Goal: Transaction & Acquisition: Book appointment/travel/reservation

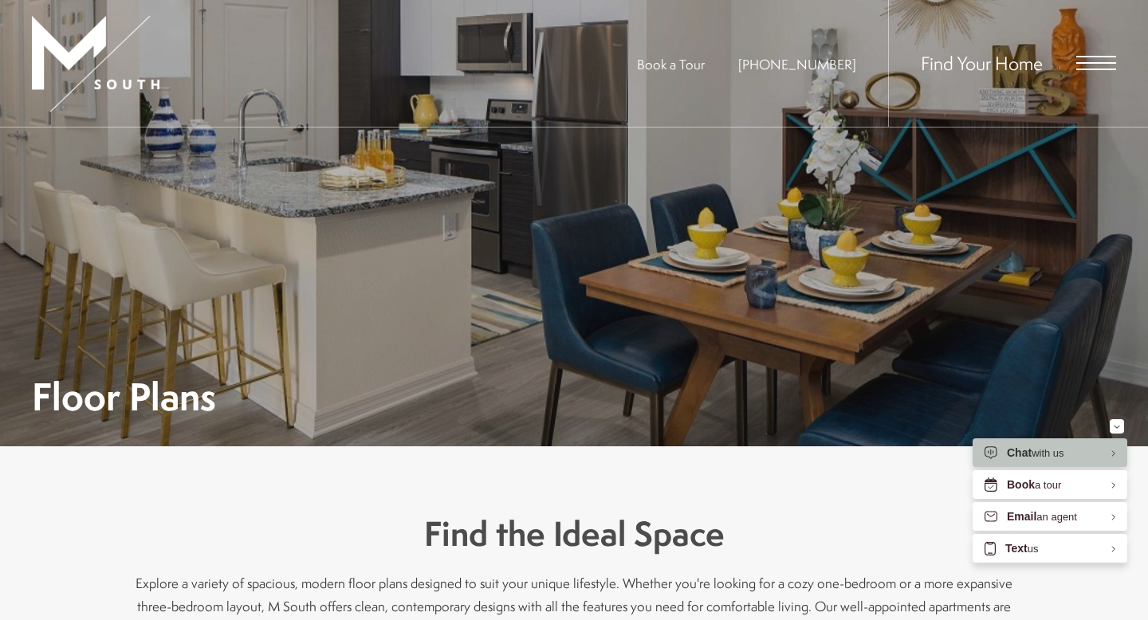
click at [1096, 65] on span "Open Menu" at bounding box center [1096, 63] width 40 height 14
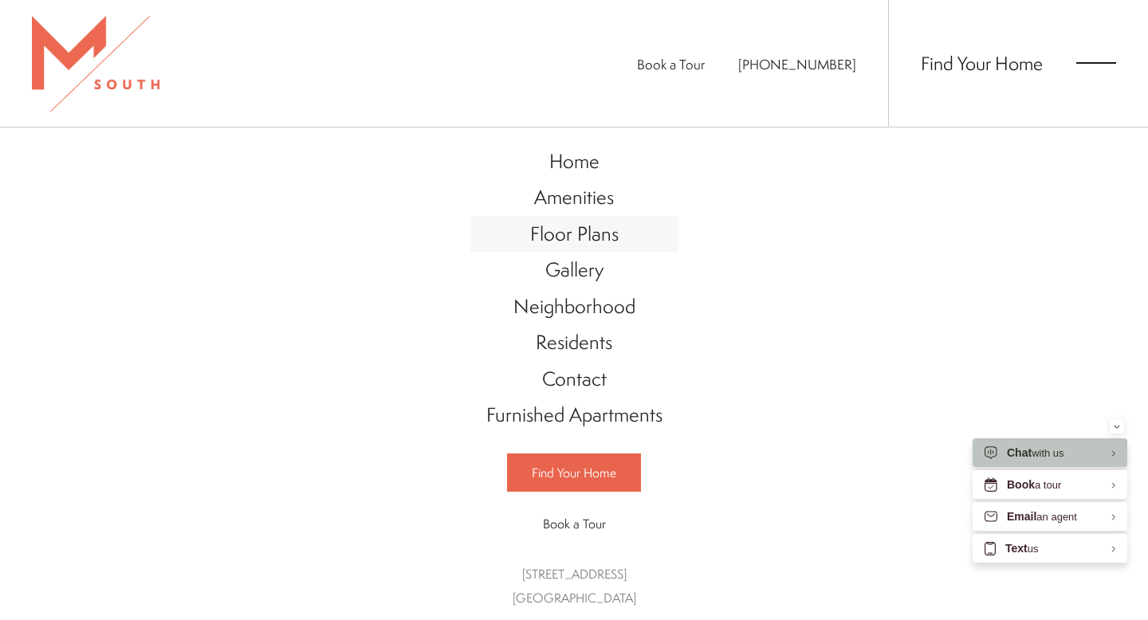
click at [591, 237] on span "Floor Plans" at bounding box center [574, 233] width 88 height 27
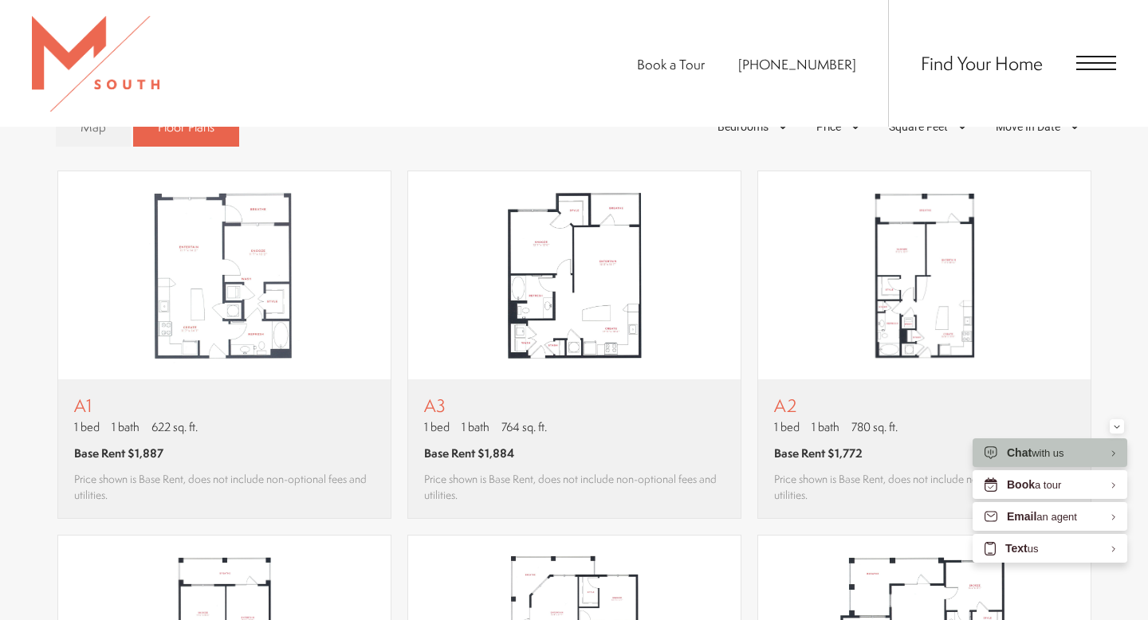
scroll to position [1044, 0]
click at [934, 344] on img "View floor plan A2" at bounding box center [924, 274] width 332 height 209
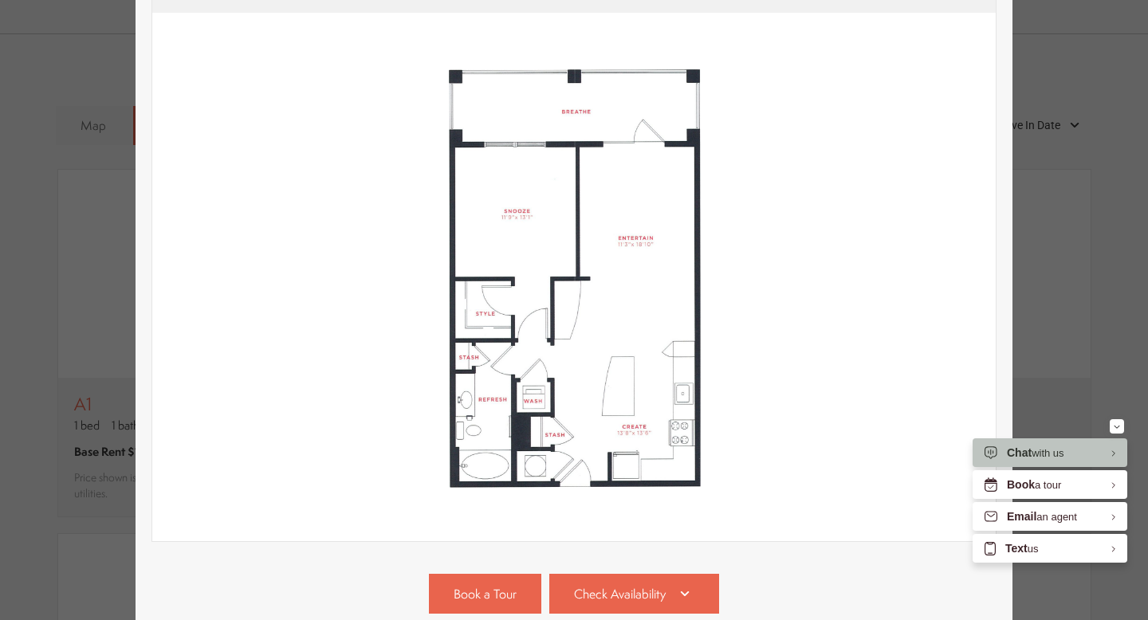
scroll to position [316, 0]
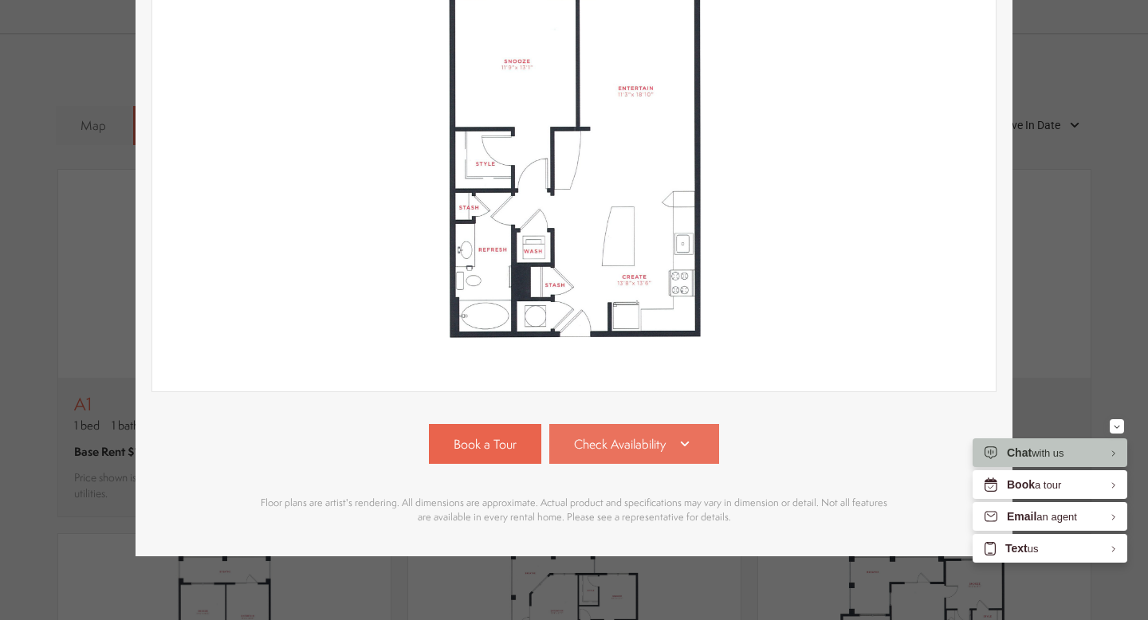
click at [639, 458] on link "Check Availability" at bounding box center [634, 444] width 171 height 40
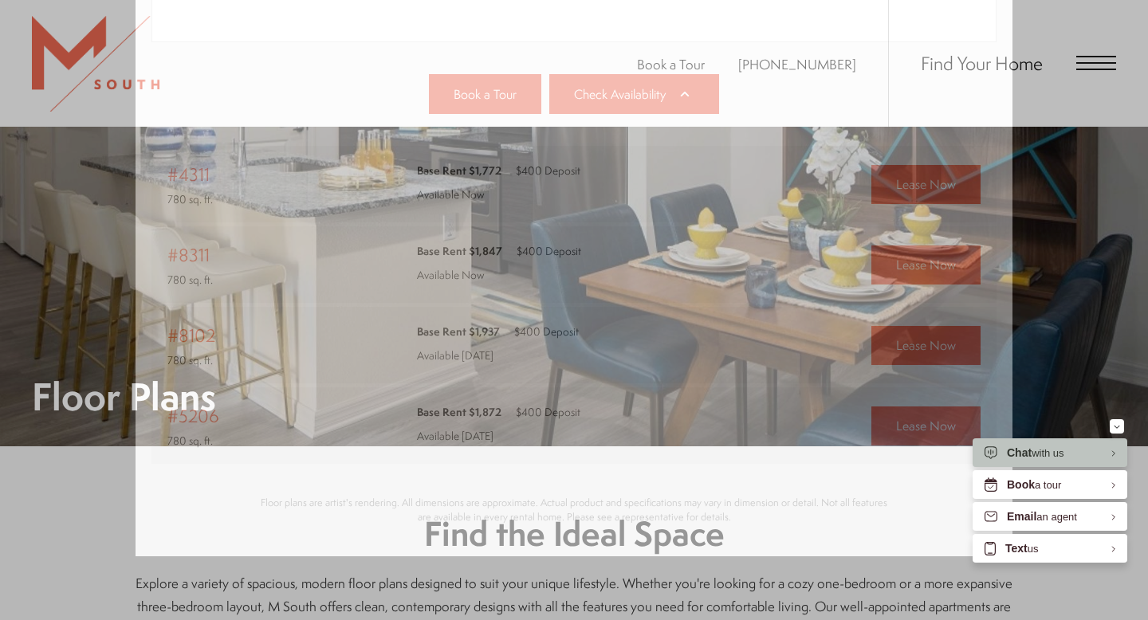
scroll to position [1044, 0]
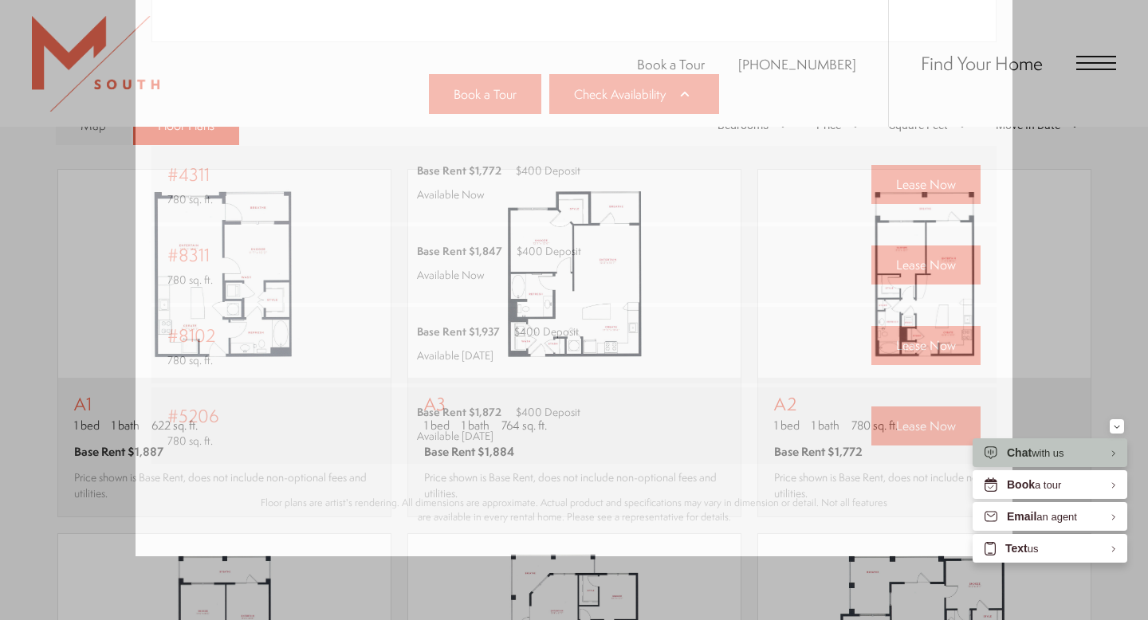
click at [1069, 269] on div "A2 1 bed 1 bath 780 sq. ft. Base Rent $1,772 2D 3D" at bounding box center [574, 310] width 1148 height 620
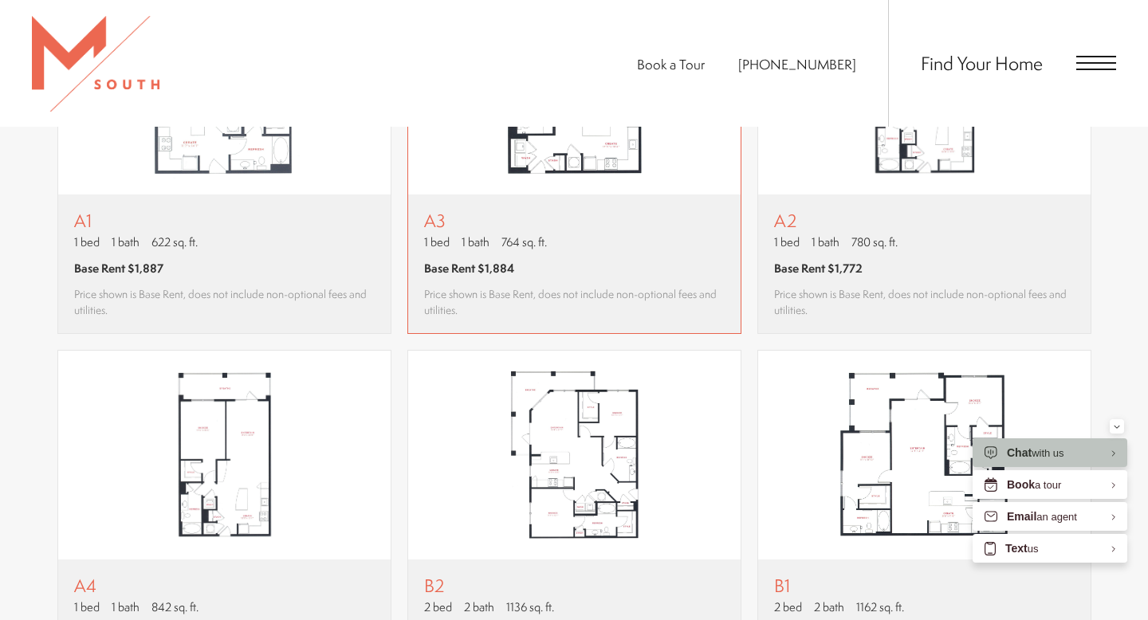
scroll to position [1396, 0]
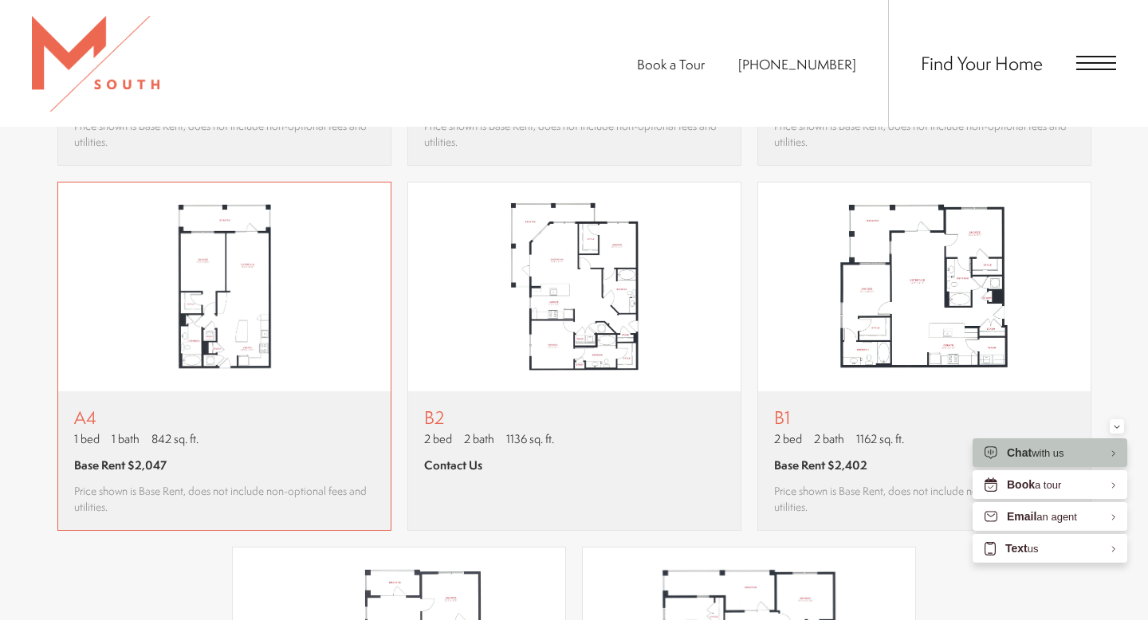
click at [285, 291] on img "View floor plan A4" at bounding box center [224, 287] width 332 height 209
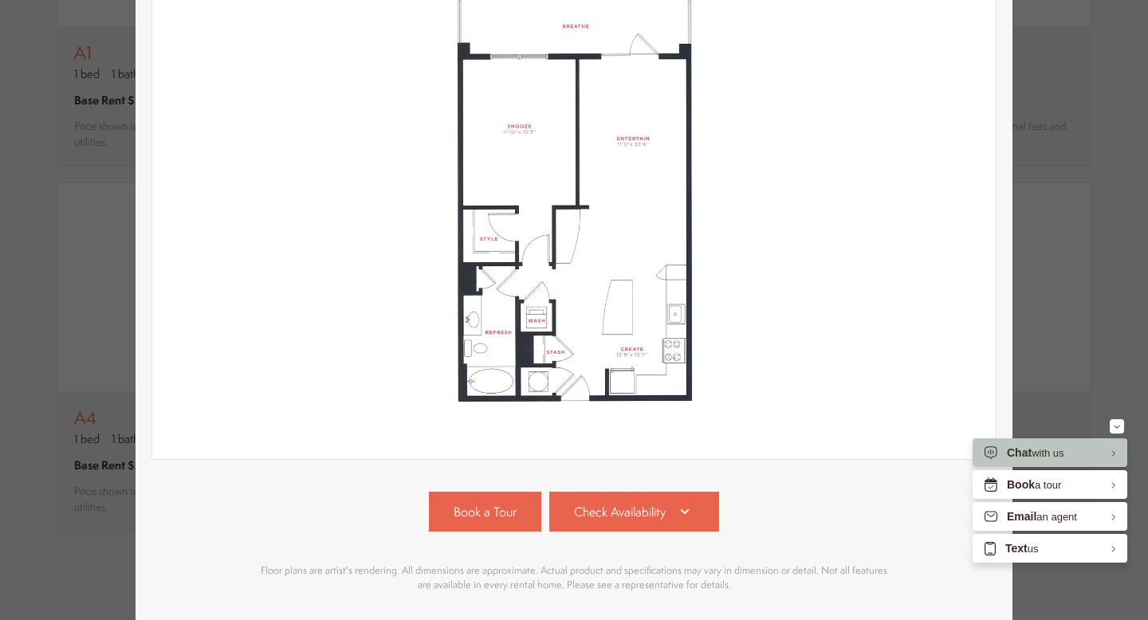
scroll to position [316, 0]
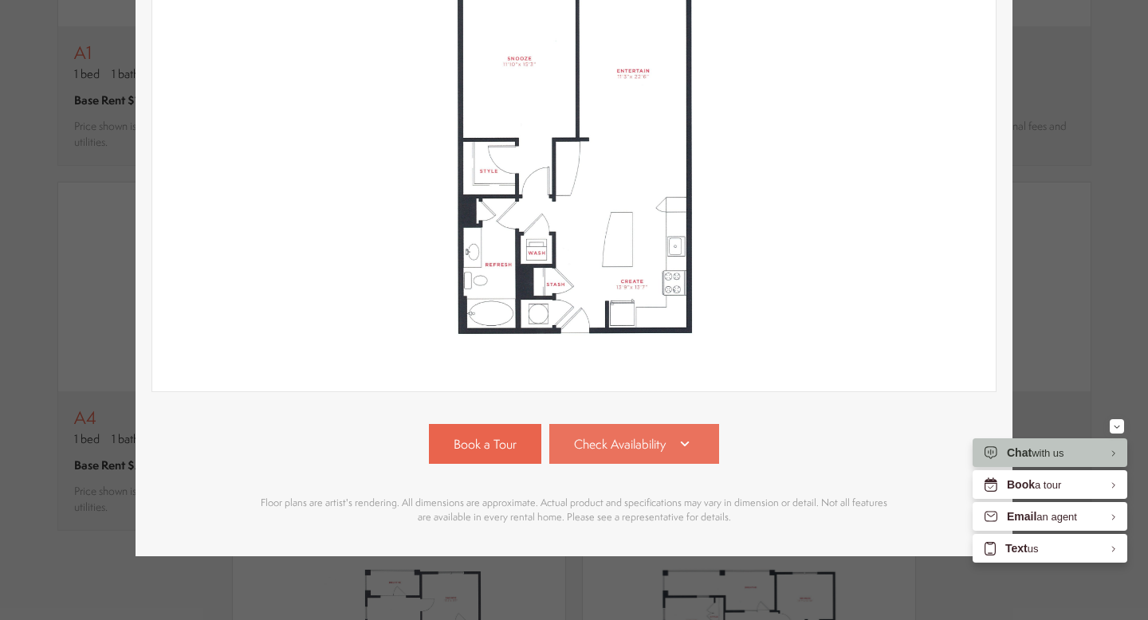
click at [670, 447] on link "Check Availability" at bounding box center [634, 444] width 171 height 40
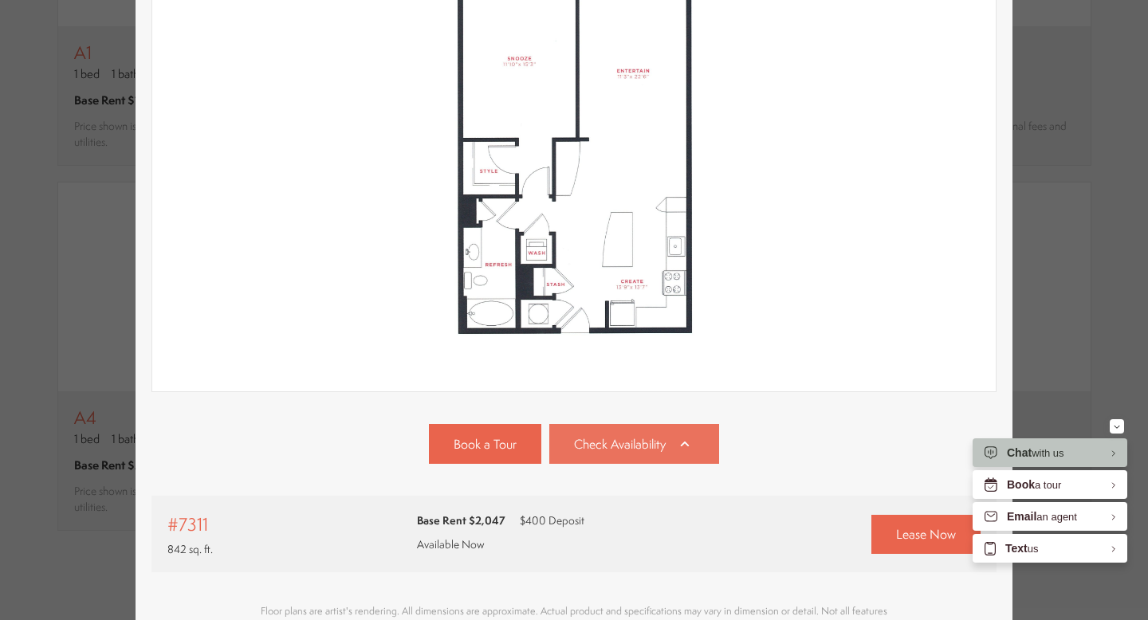
scroll to position [425, 0]
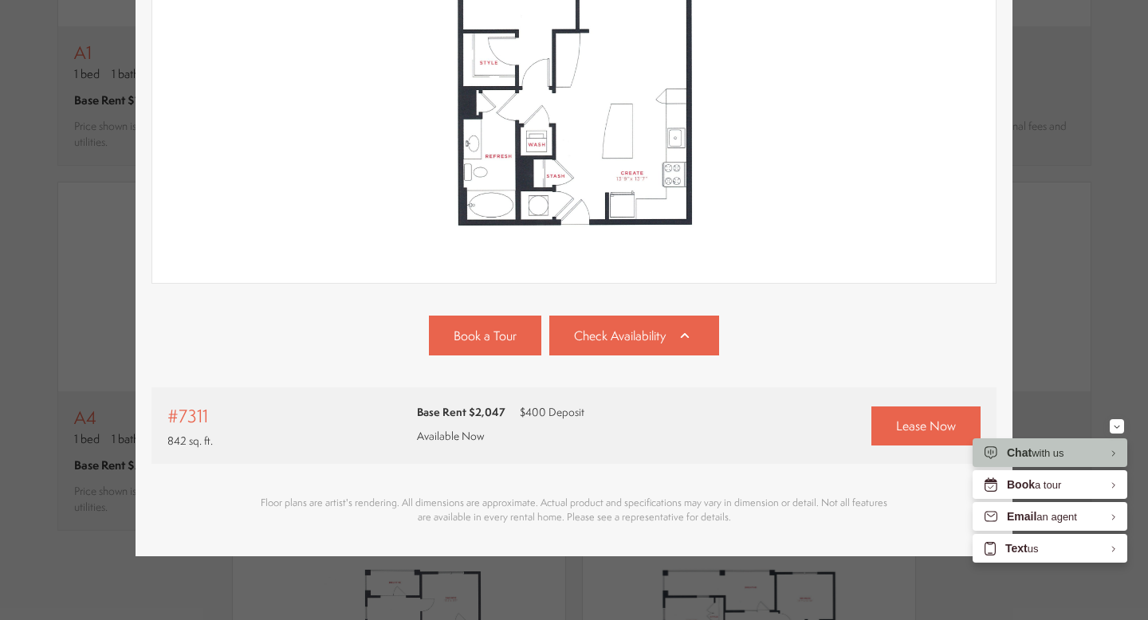
click at [1101, 235] on div "A4 1 bed 1 bath 842 sq. ft. Base Rent $2,047 2D 3D" at bounding box center [574, 310] width 1148 height 620
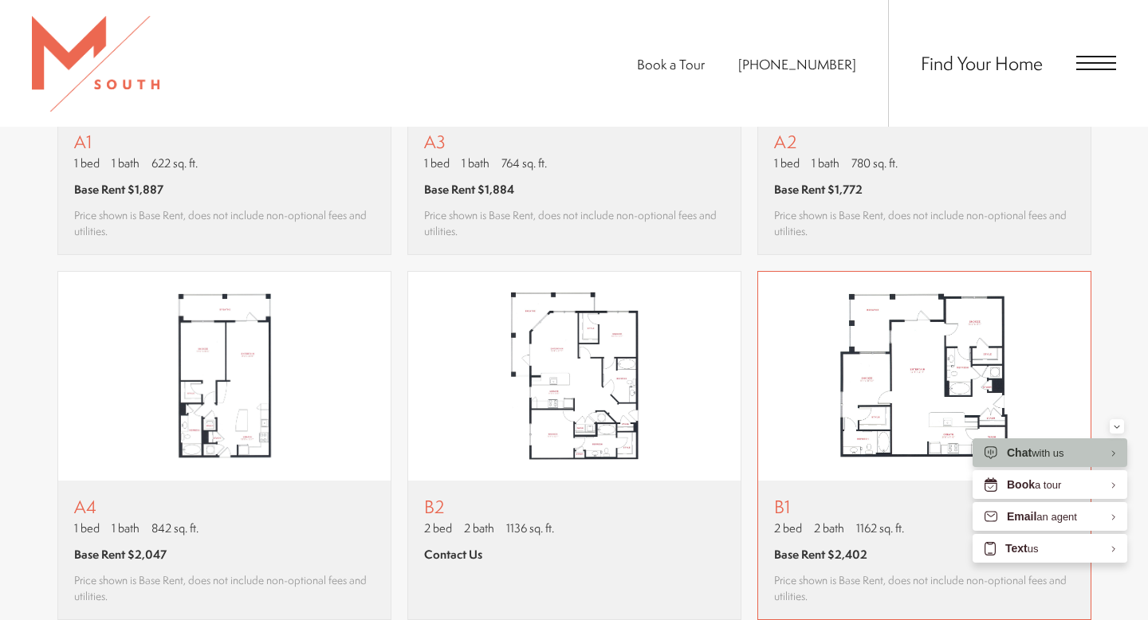
scroll to position [1465, 0]
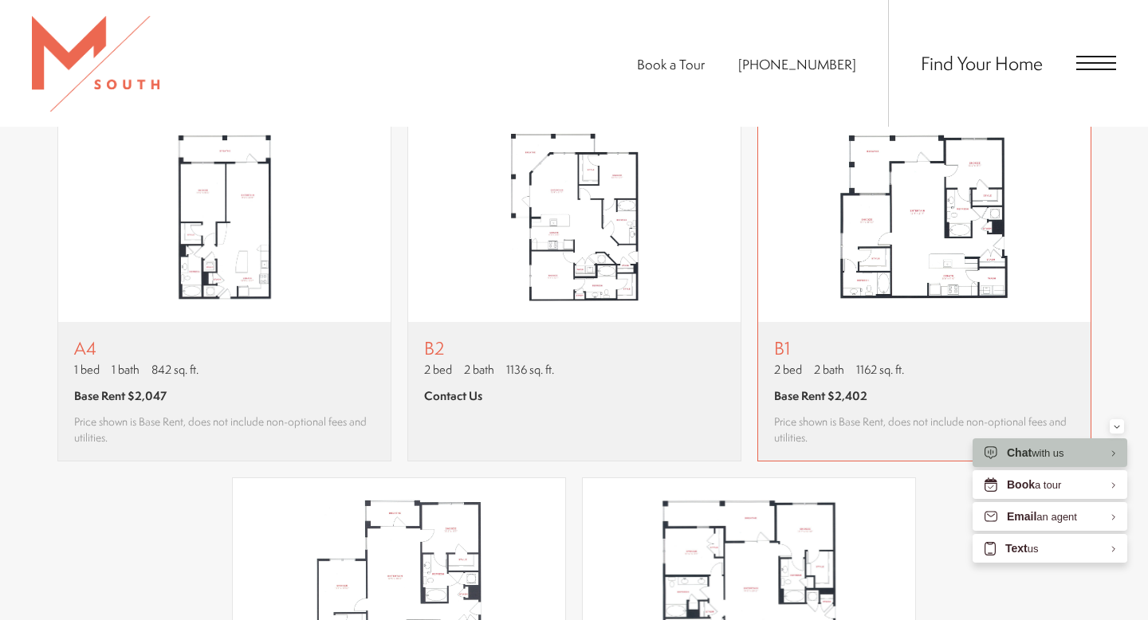
click at [970, 200] on img "View floor plan B1" at bounding box center [924, 217] width 332 height 209
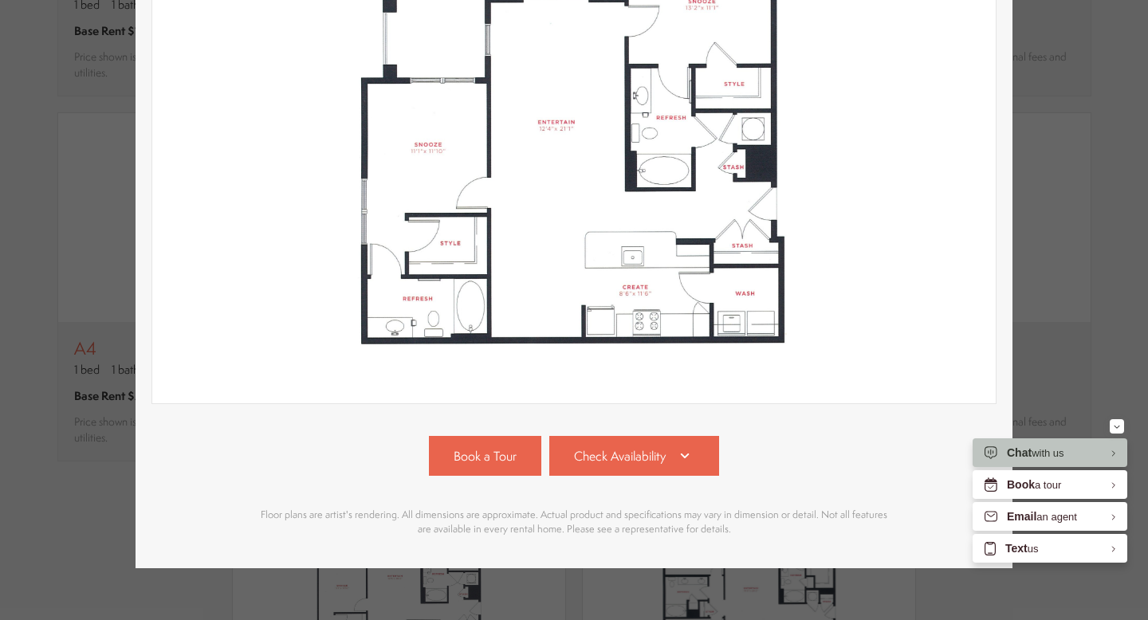
scroll to position [316, 0]
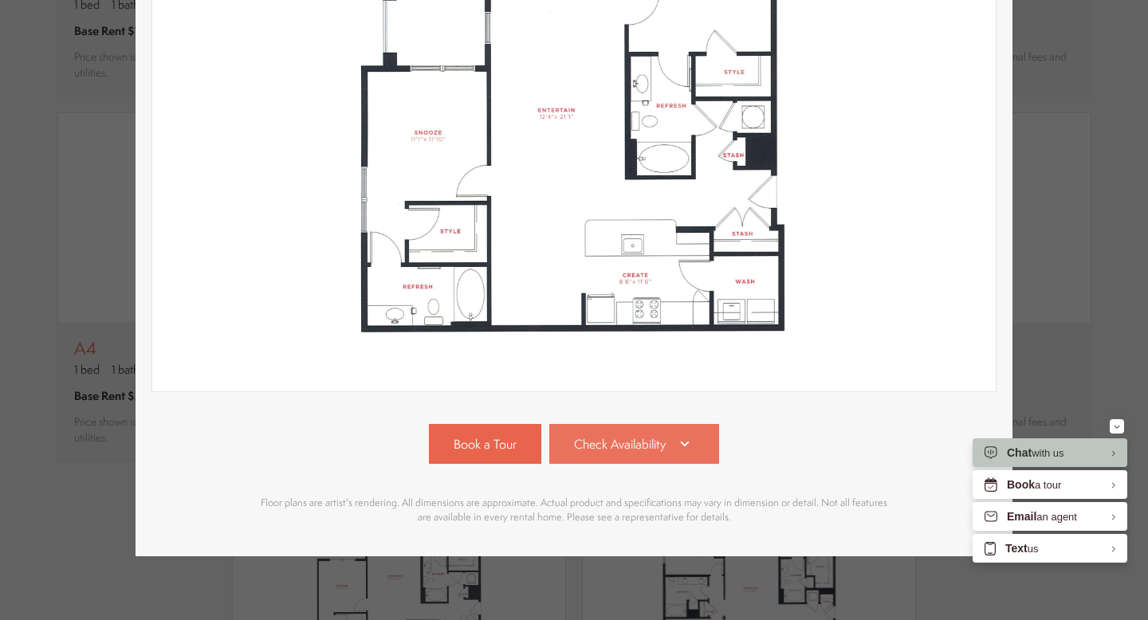
click at [682, 452] on icon at bounding box center [684, 443] width 19 height 19
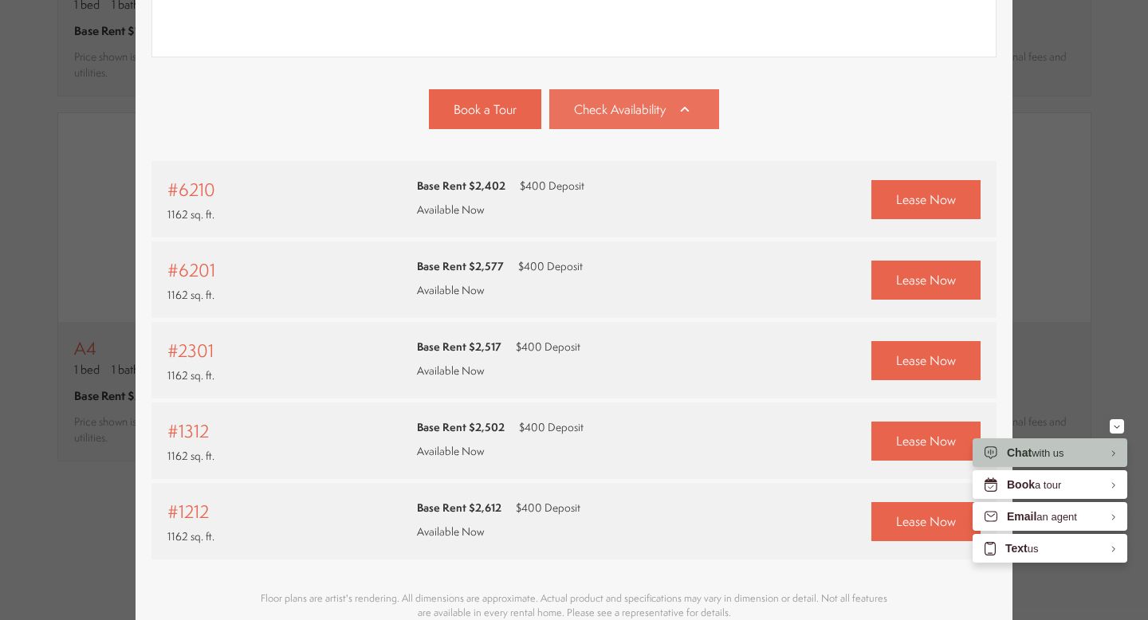
scroll to position [747, 0]
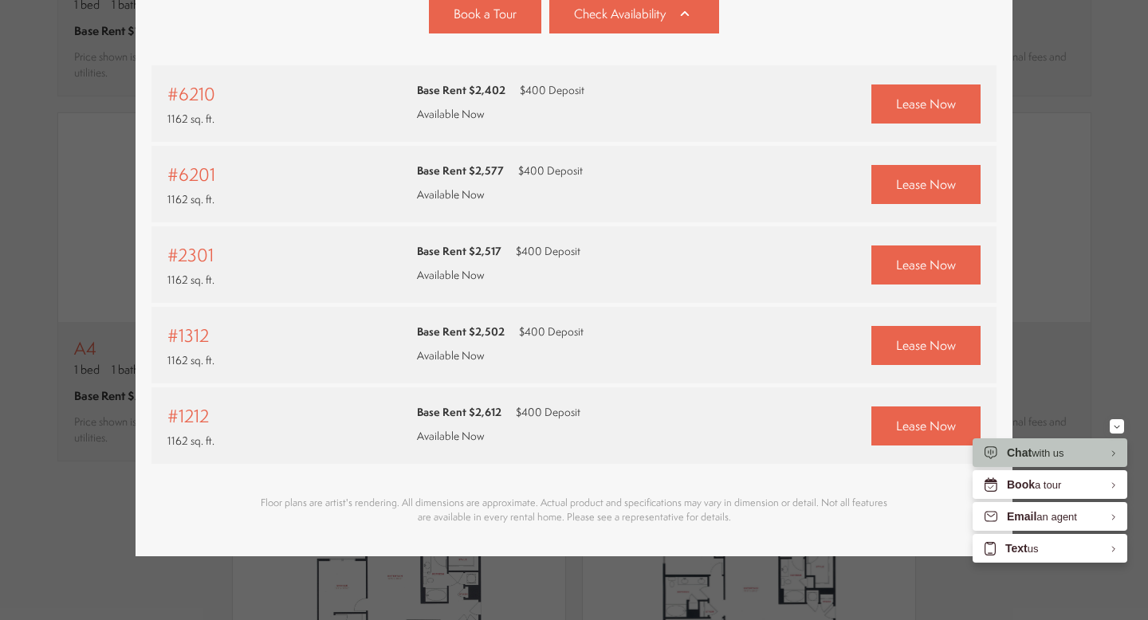
click at [1111, 222] on div "B1 2 bed 2 bath 1162 sq. ft. Base Rent $2,402 2D 3D" at bounding box center [574, 310] width 1148 height 620
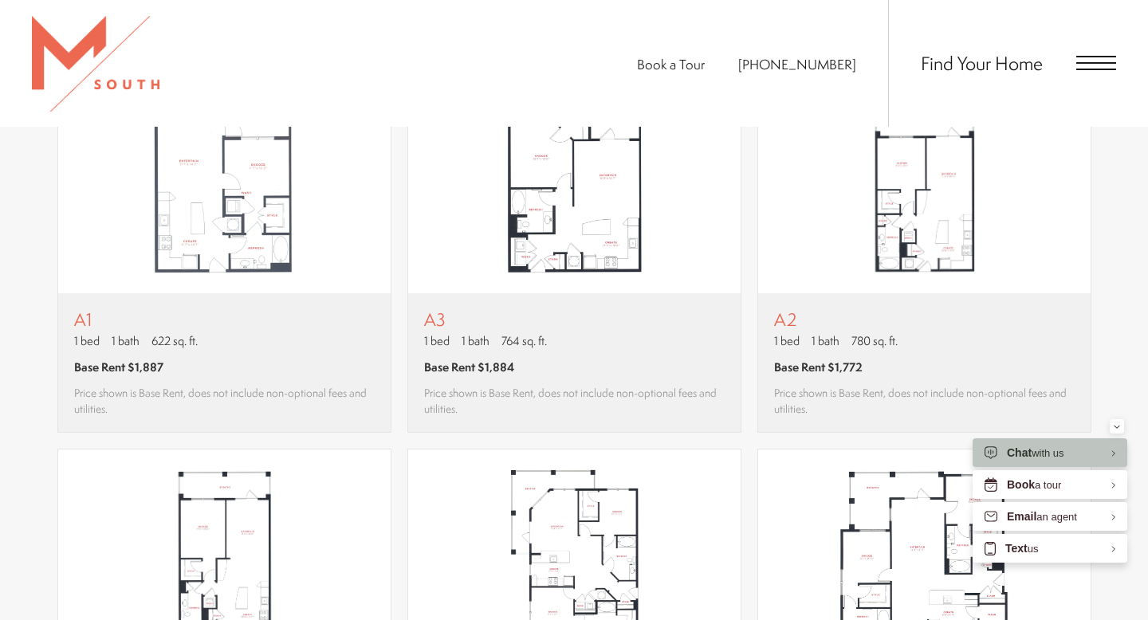
scroll to position [973, 0]
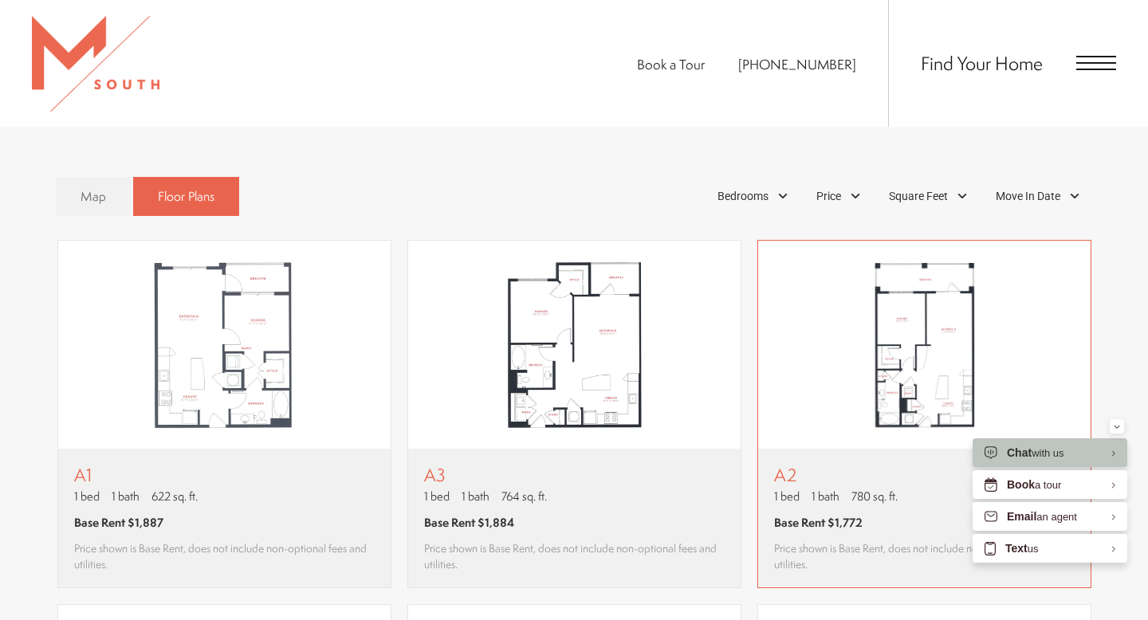
click at [922, 360] on img "View floor plan A2" at bounding box center [924, 345] width 332 height 209
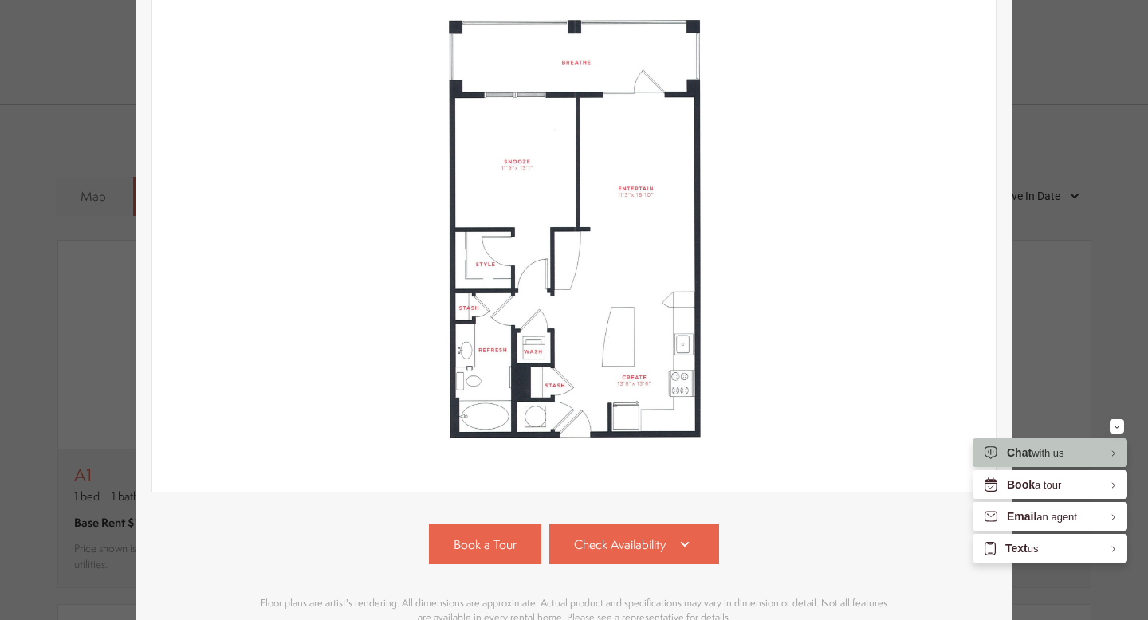
scroll to position [316, 0]
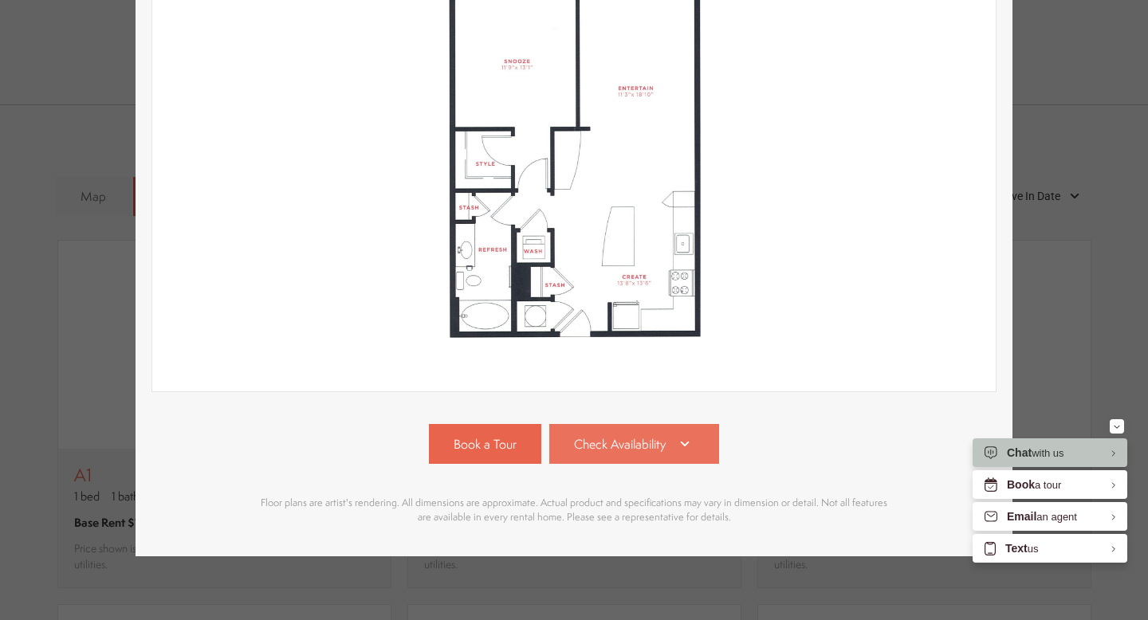
click at [662, 454] on link "Check Availability" at bounding box center [634, 444] width 171 height 40
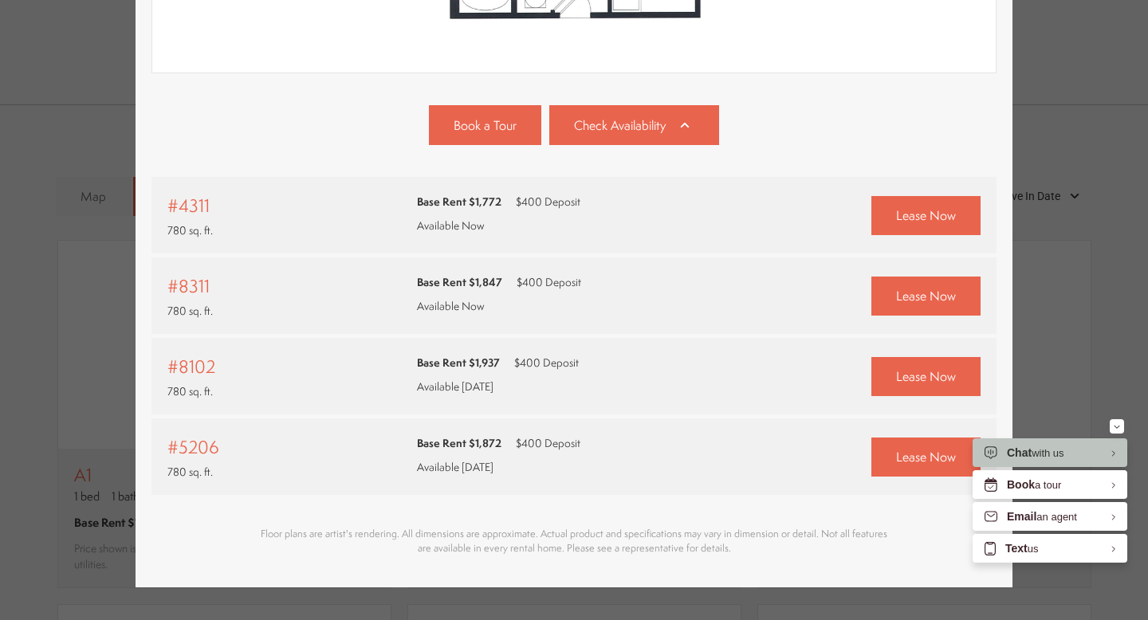
scroll to position [657, 0]
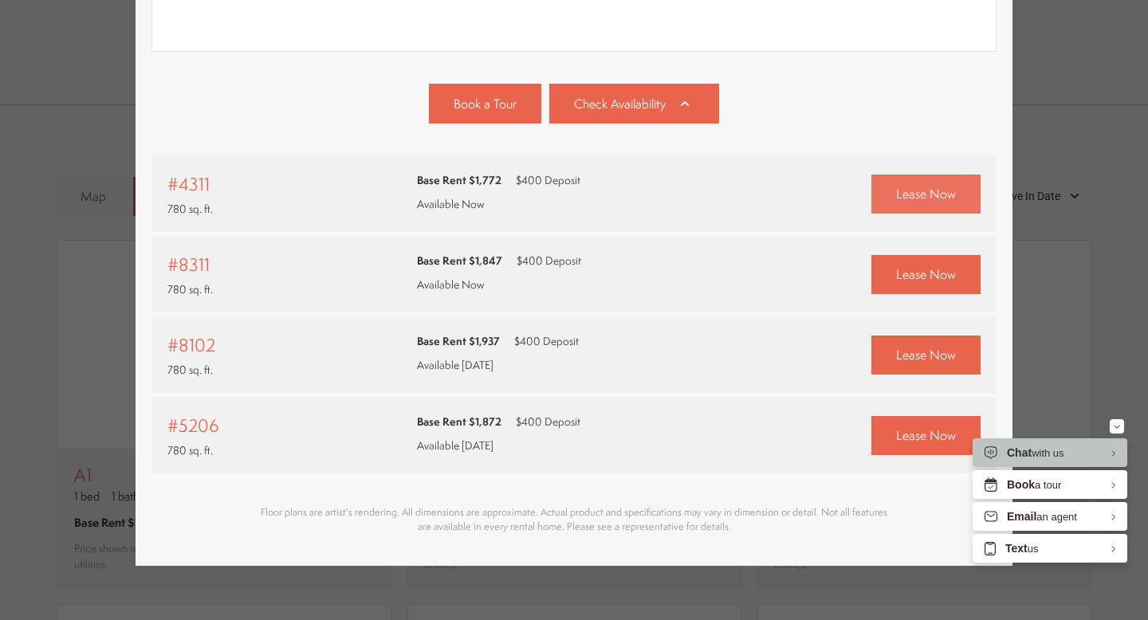
click at [927, 191] on span "Lease Now" at bounding box center [926, 194] width 60 height 18
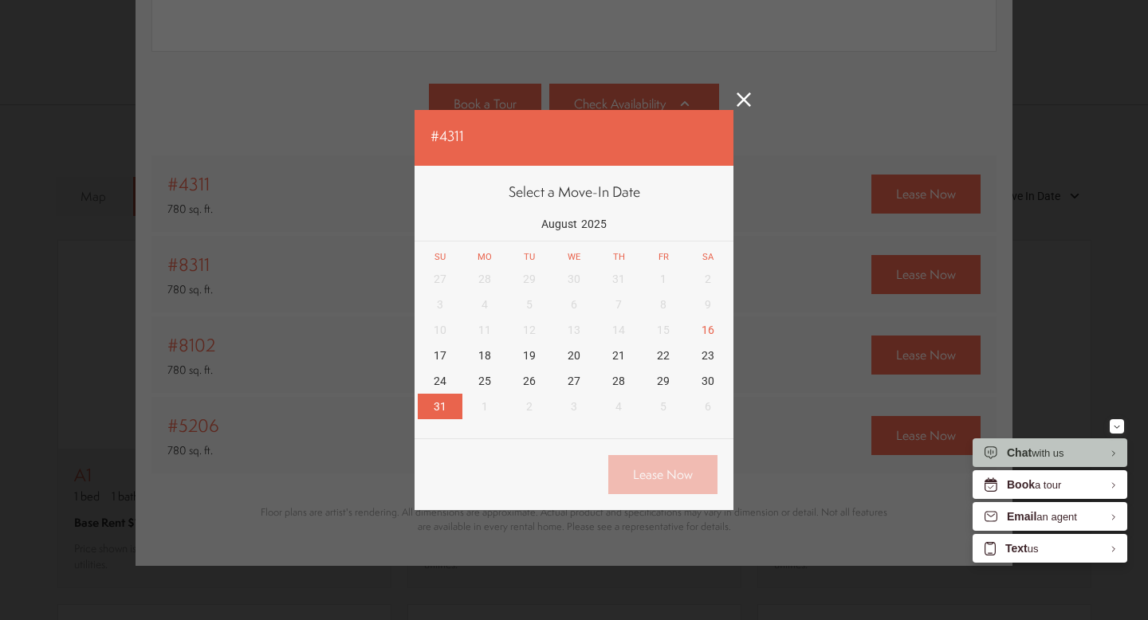
click at [446, 411] on div "31" at bounding box center [440, 407] width 45 height 26
click at [745, 95] on icon at bounding box center [744, 99] width 14 height 14
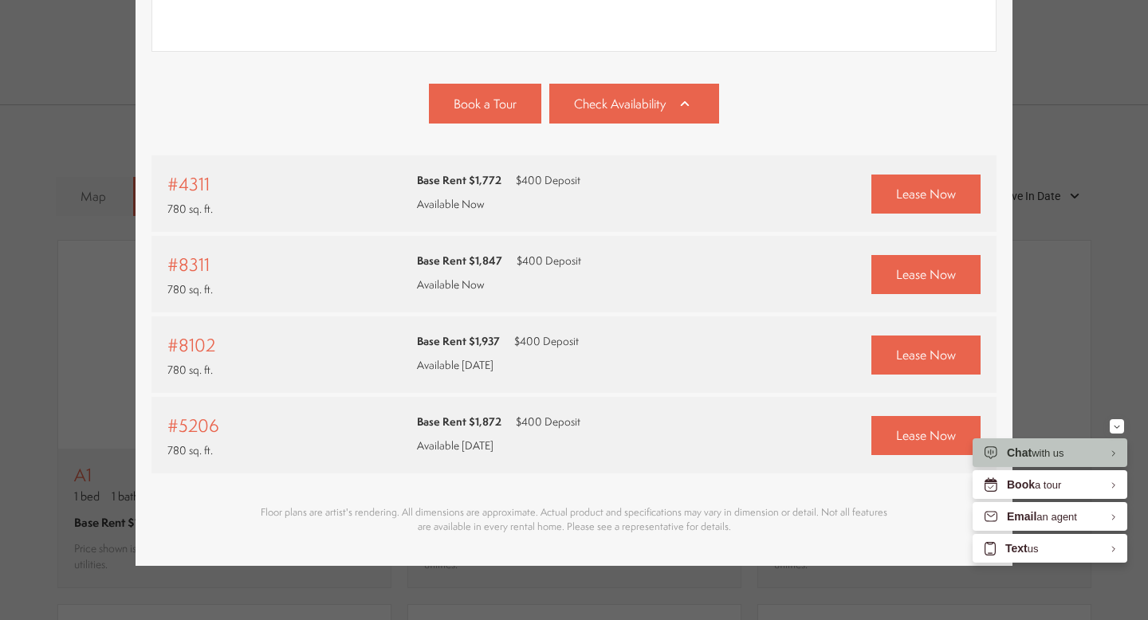
click at [1098, 136] on div "A2 1 bed 1 bath 780 sq. ft. Base Rent $1,772 2D 3D" at bounding box center [574, 310] width 1148 height 620
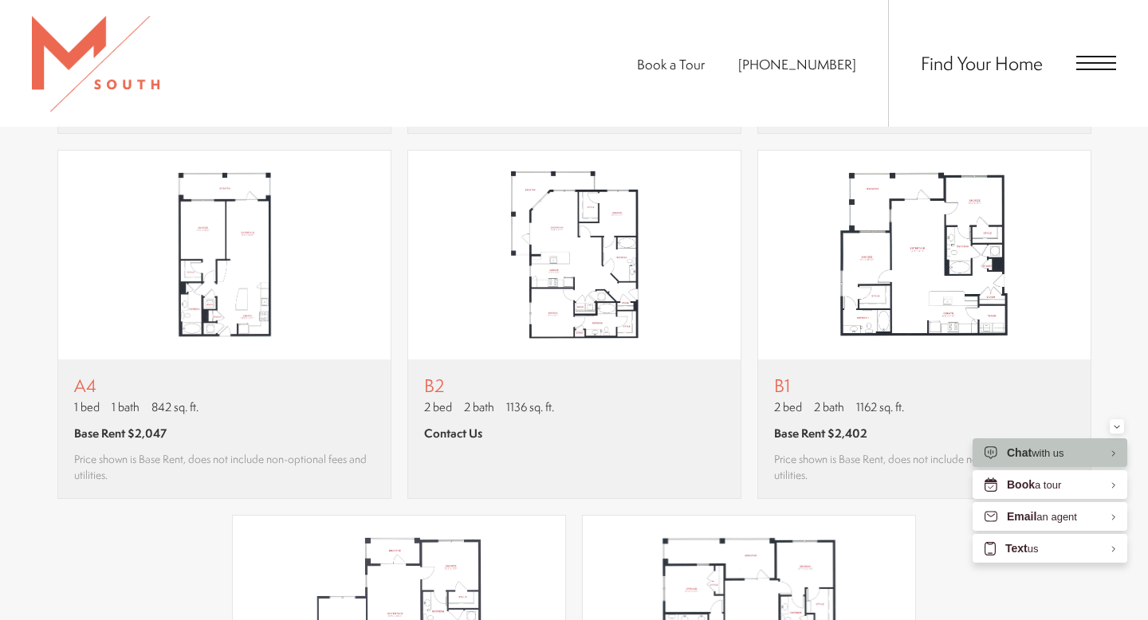
scroll to position [1484, 0]
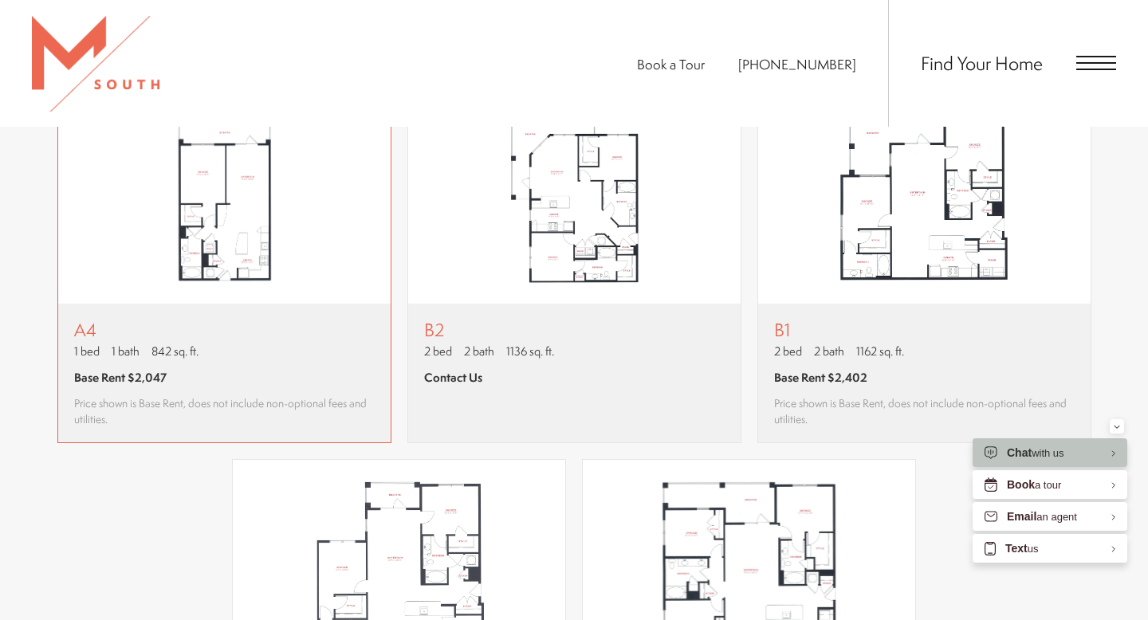
click at [289, 198] on img "View floor plan A4" at bounding box center [224, 199] width 332 height 209
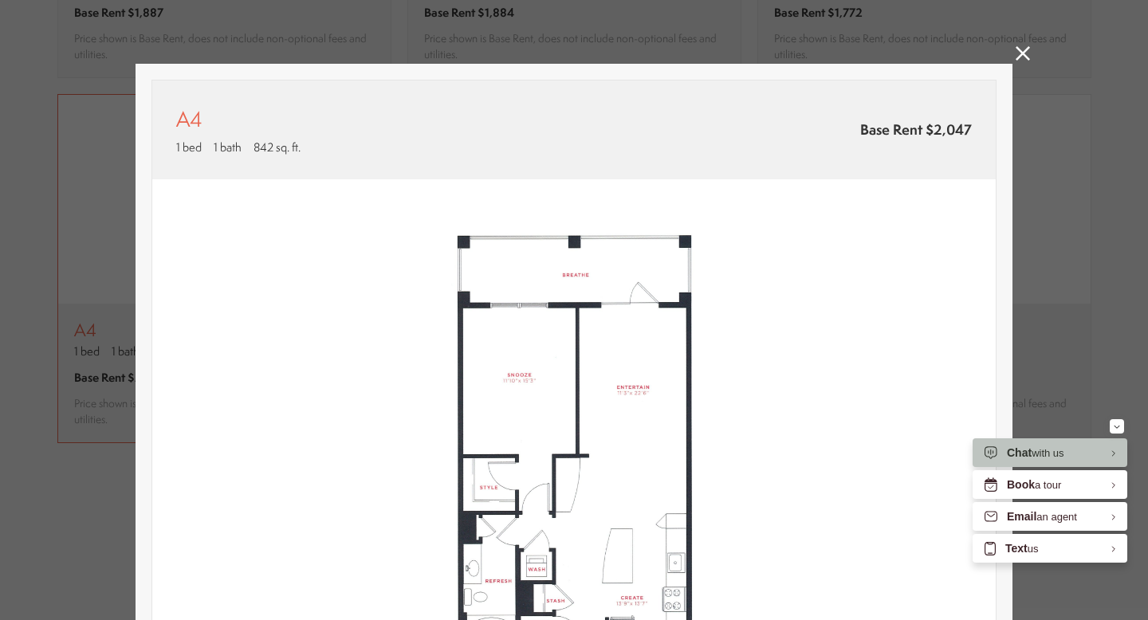
scroll to position [0, 0]
click at [1024, 58] on icon at bounding box center [1023, 53] width 14 height 14
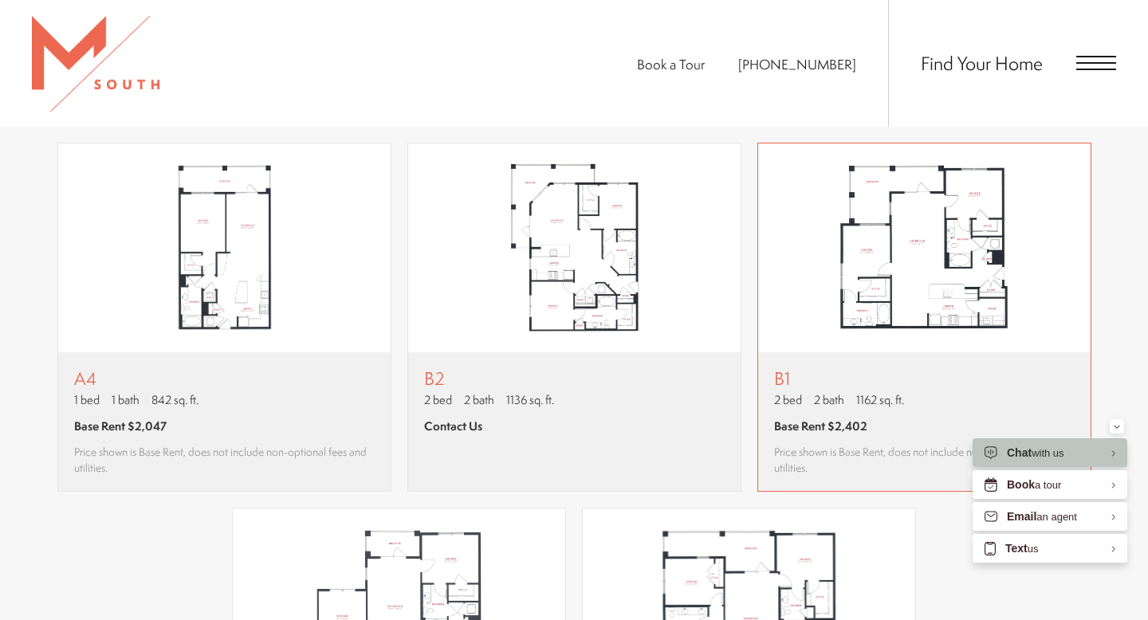
scroll to position [1411, 0]
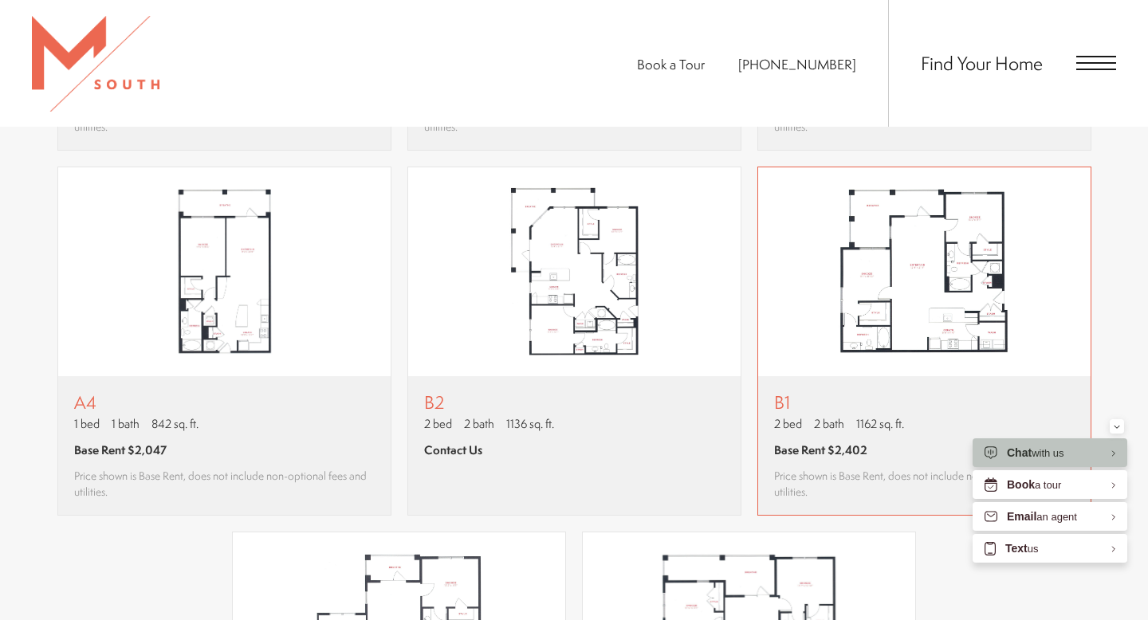
click at [952, 318] on img "View floor plan B1" at bounding box center [924, 271] width 332 height 209
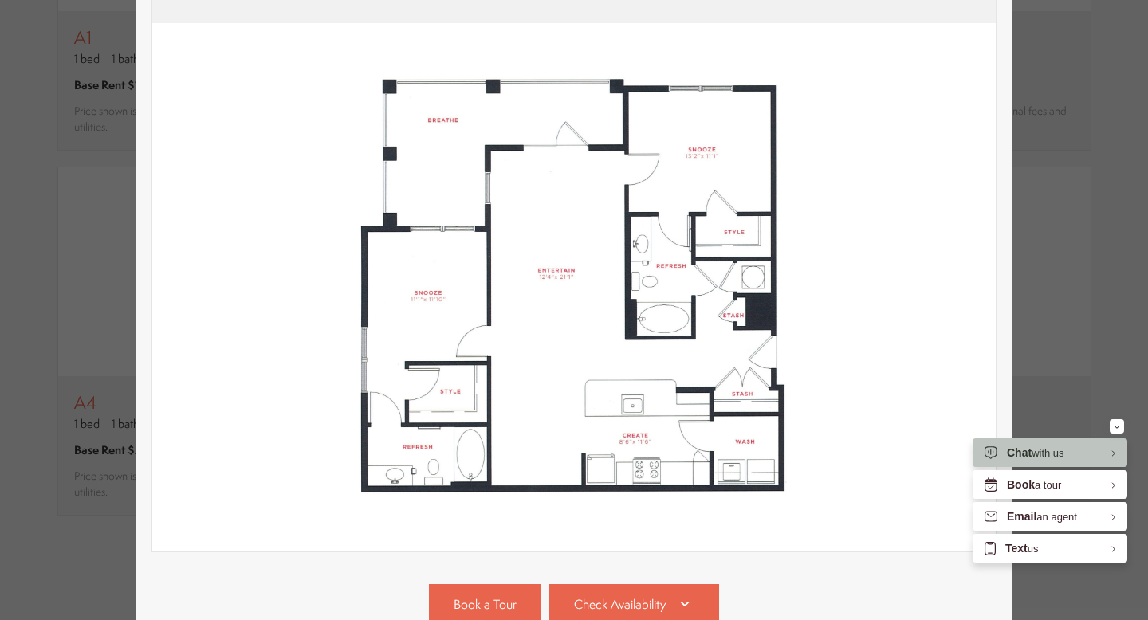
scroll to position [155, 0]
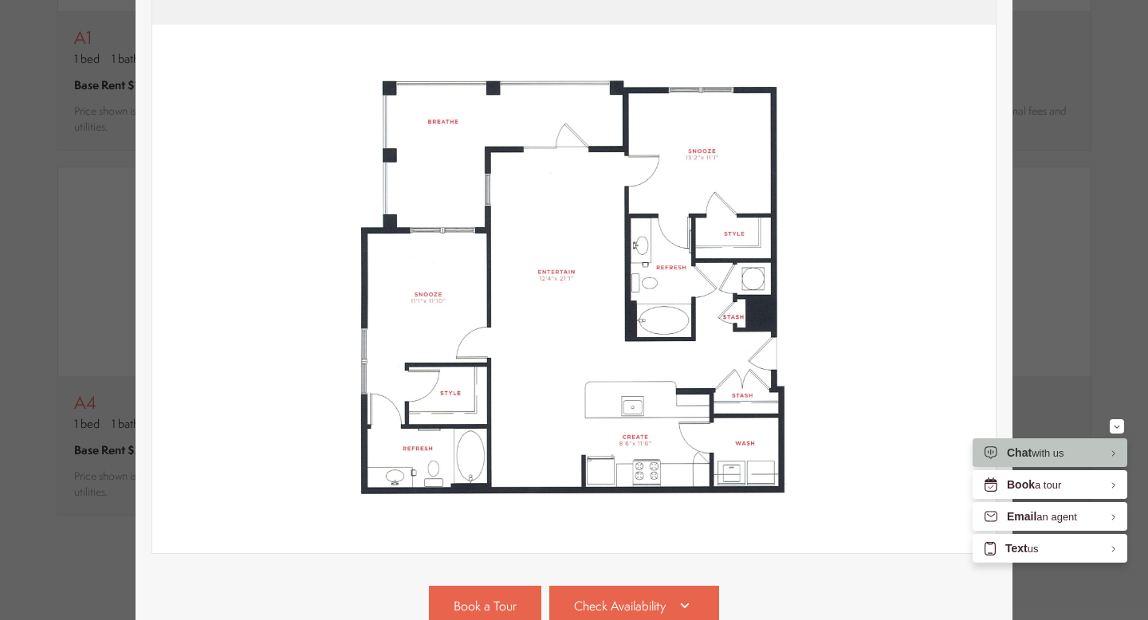
click at [1101, 258] on div "B1 2 bed 2 bath 1162 sq. ft. Base Rent $2,402 2D 3D" at bounding box center [574, 310] width 1148 height 620
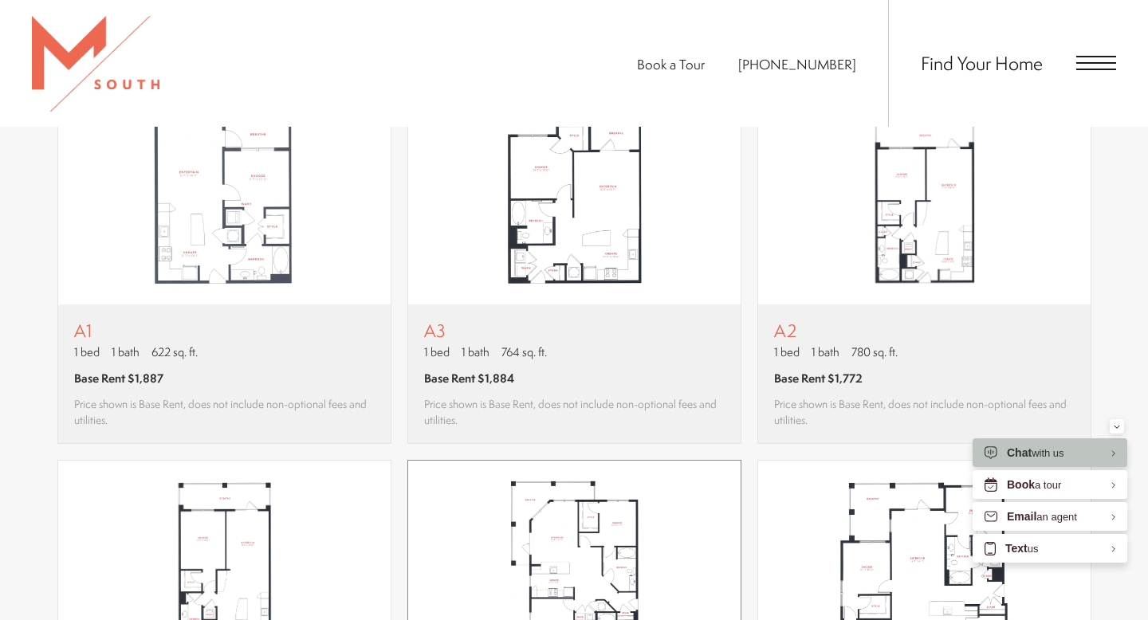
scroll to position [1128, 0]
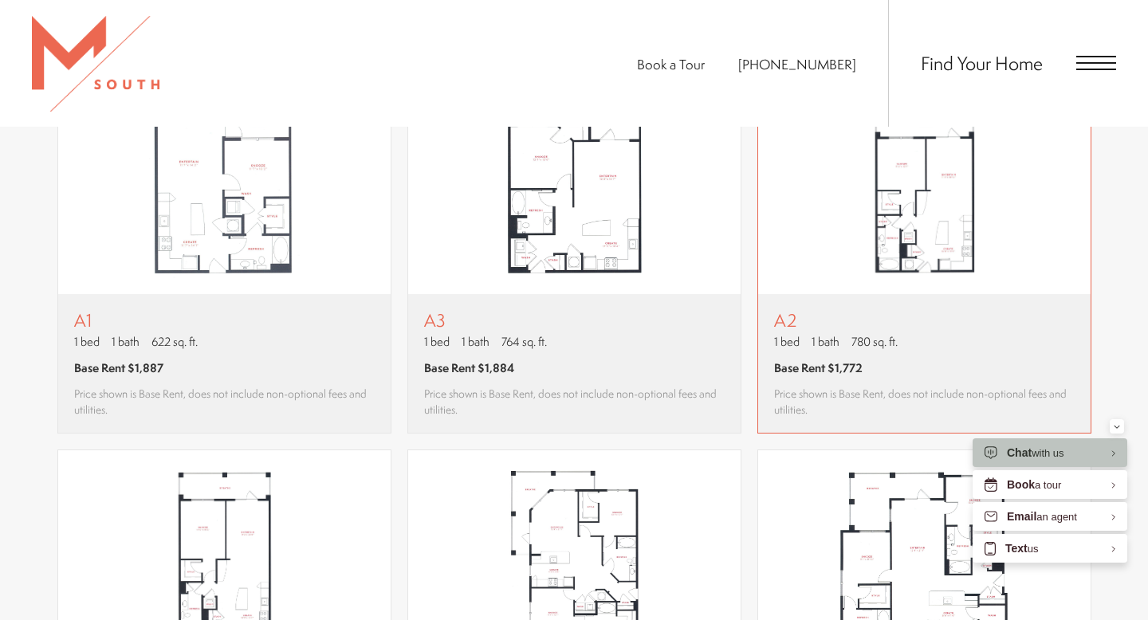
click at [933, 322] on p "A2" at bounding box center [924, 320] width 301 height 20
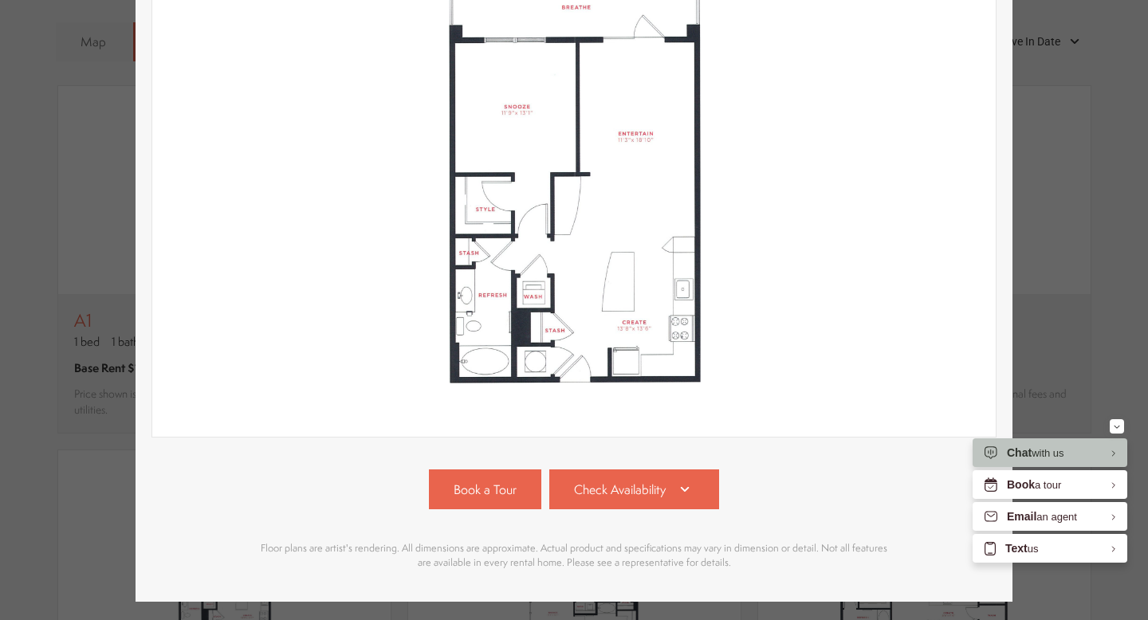
scroll to position [316, 0]
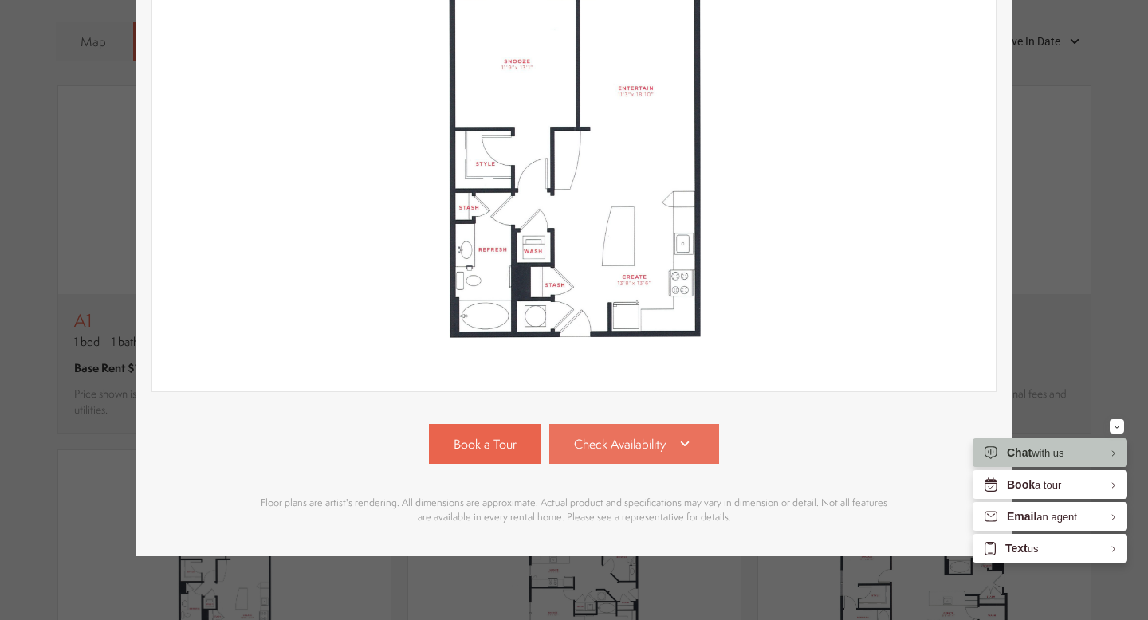
click at [657, 435] on span "Check Availability" at bounding box center [620, 444] width 92 height 18
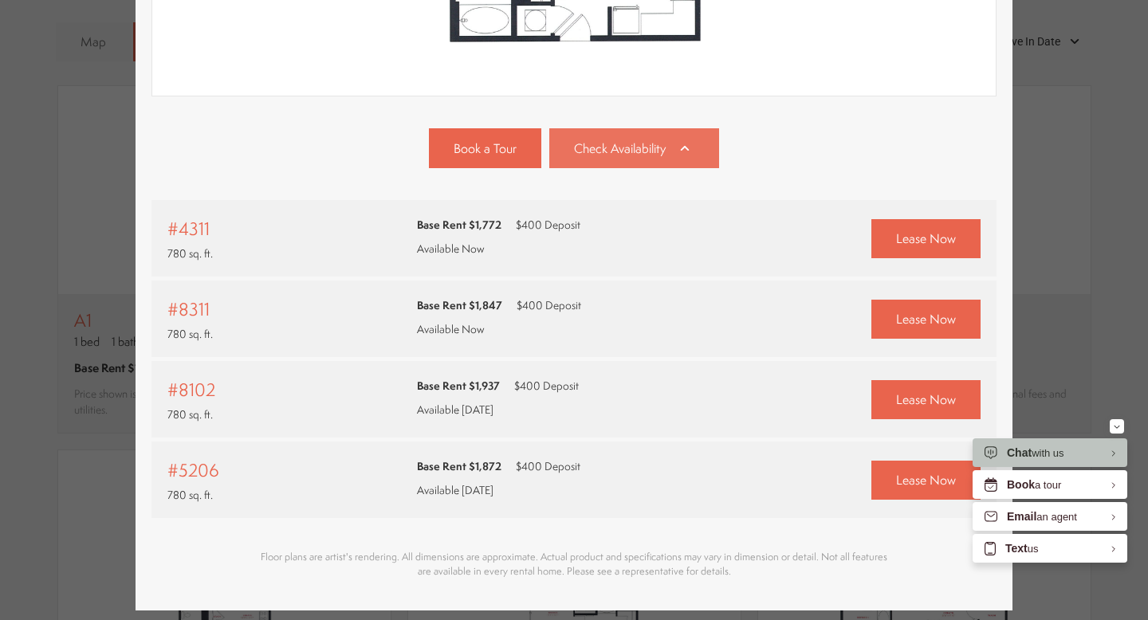
scroll to position [666, 0]
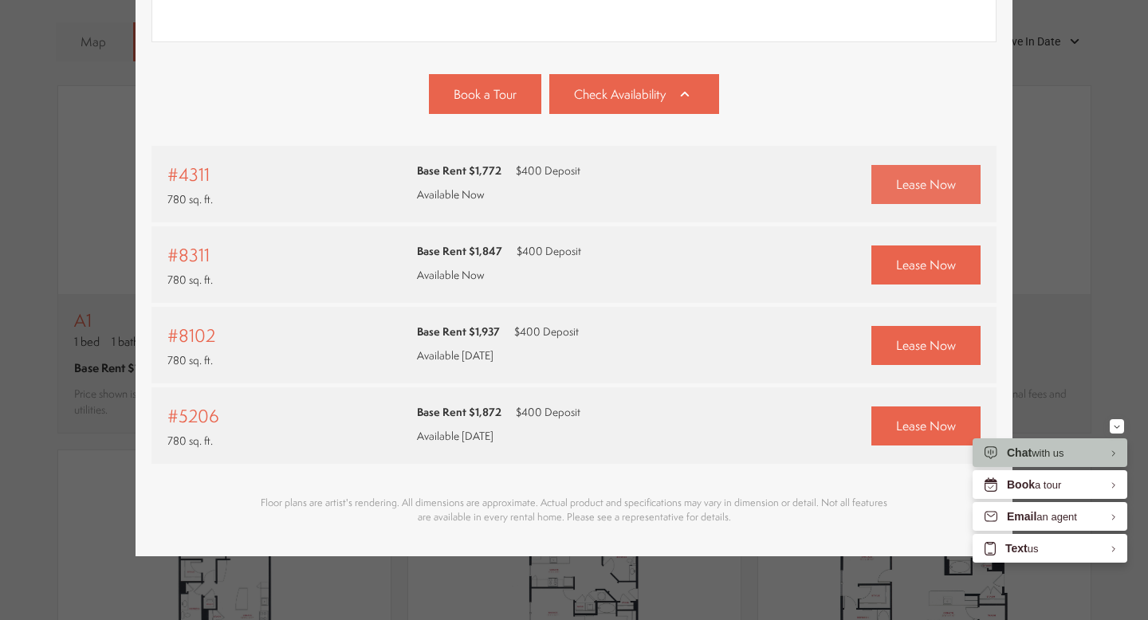
click at [951, 186] on span "Lease Now" at bounding box center [926, 184] width 60 height 18
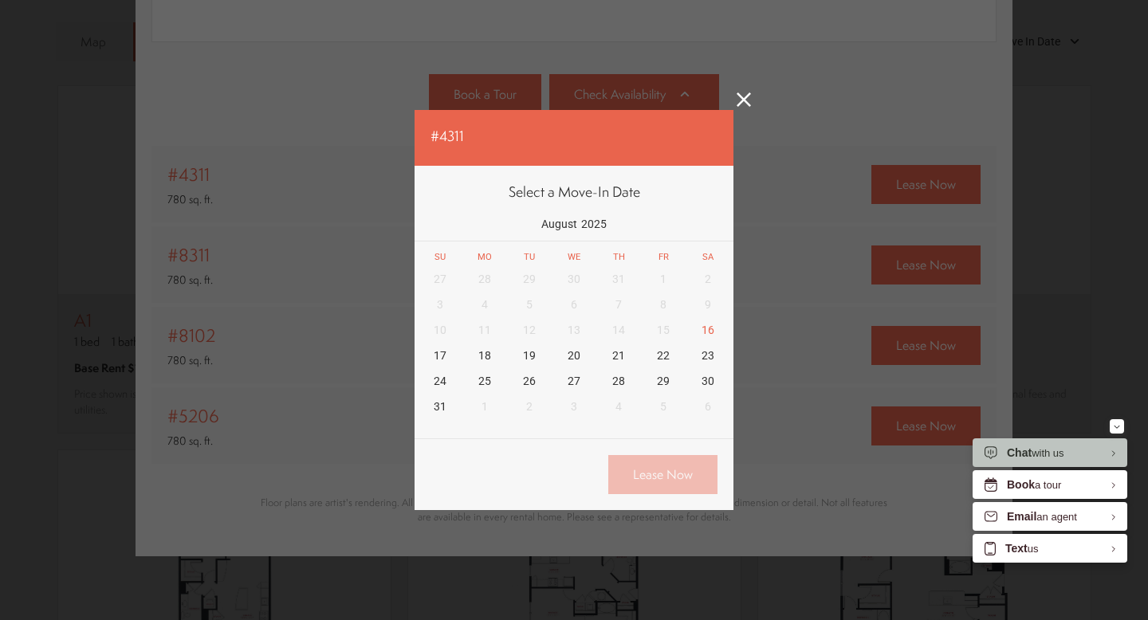
click at [747, 104] on icon at bounding box center [744, 99] width 14 height 14
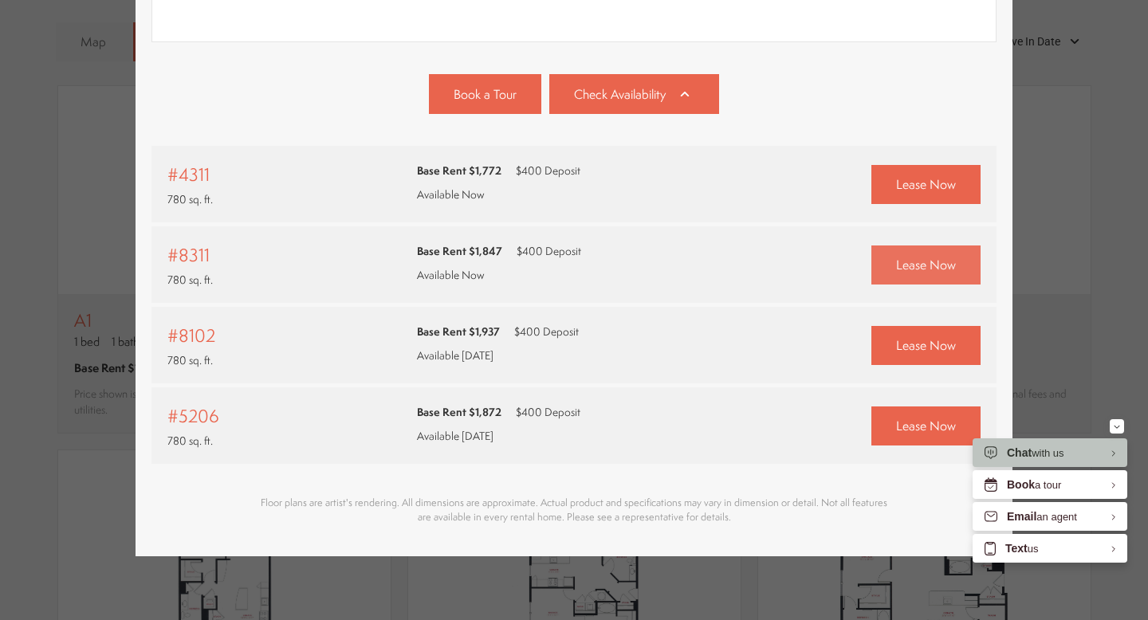
click at [960, 266] on link "Lease Now" at bounding box center [925, 265] width 109 height 39
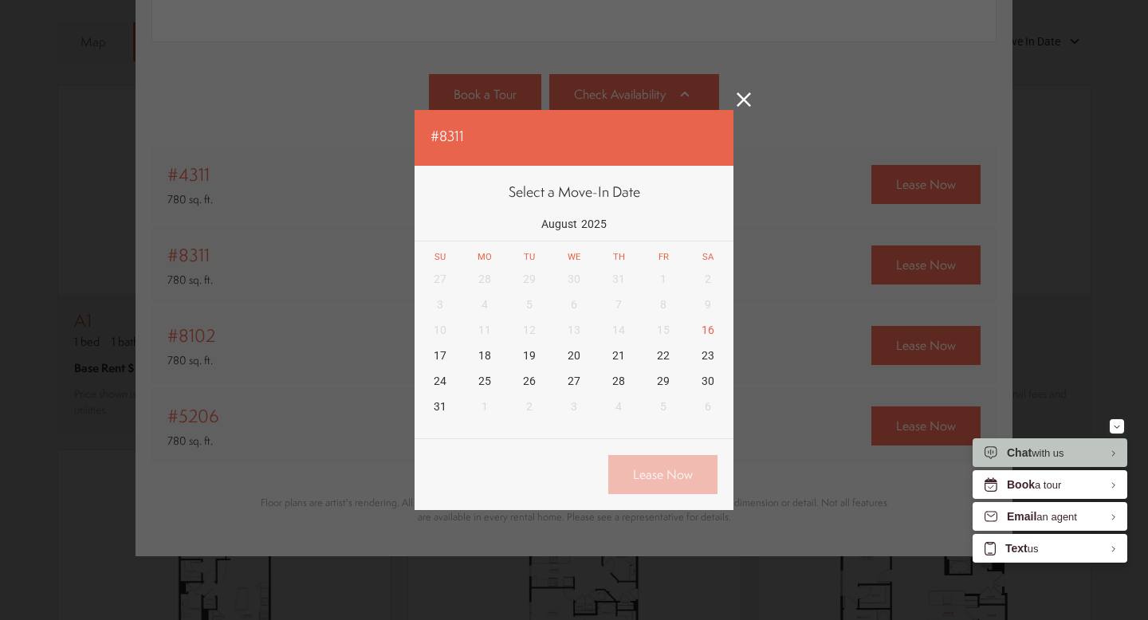
click at [742, 108] on link at bounding box center [744, 101] width 14 height 18
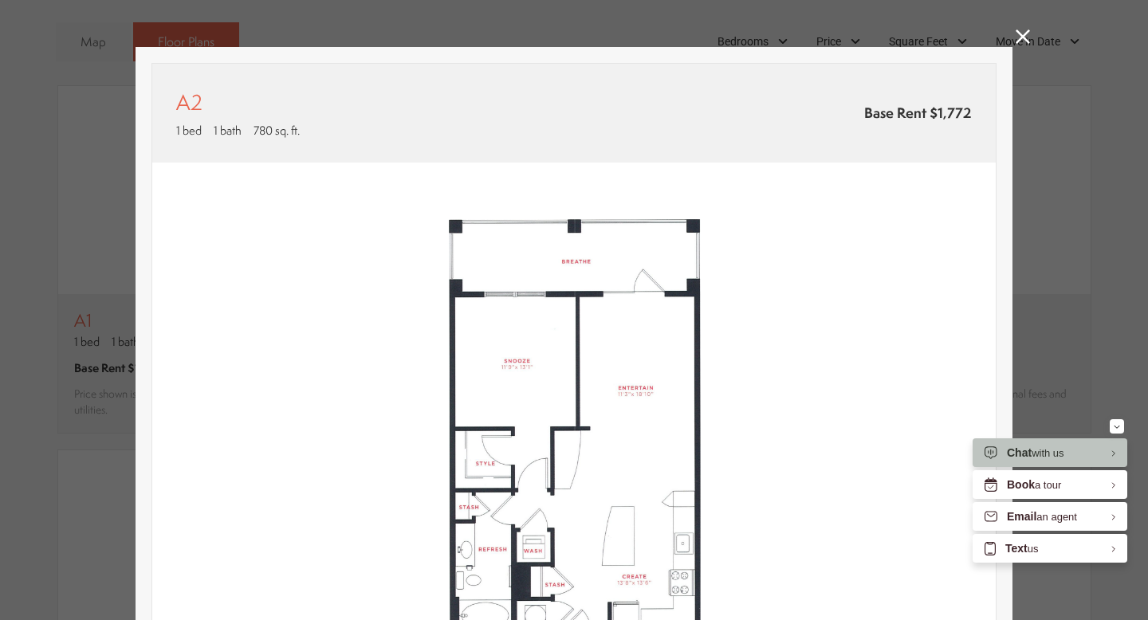
scroll to position [0, 0]
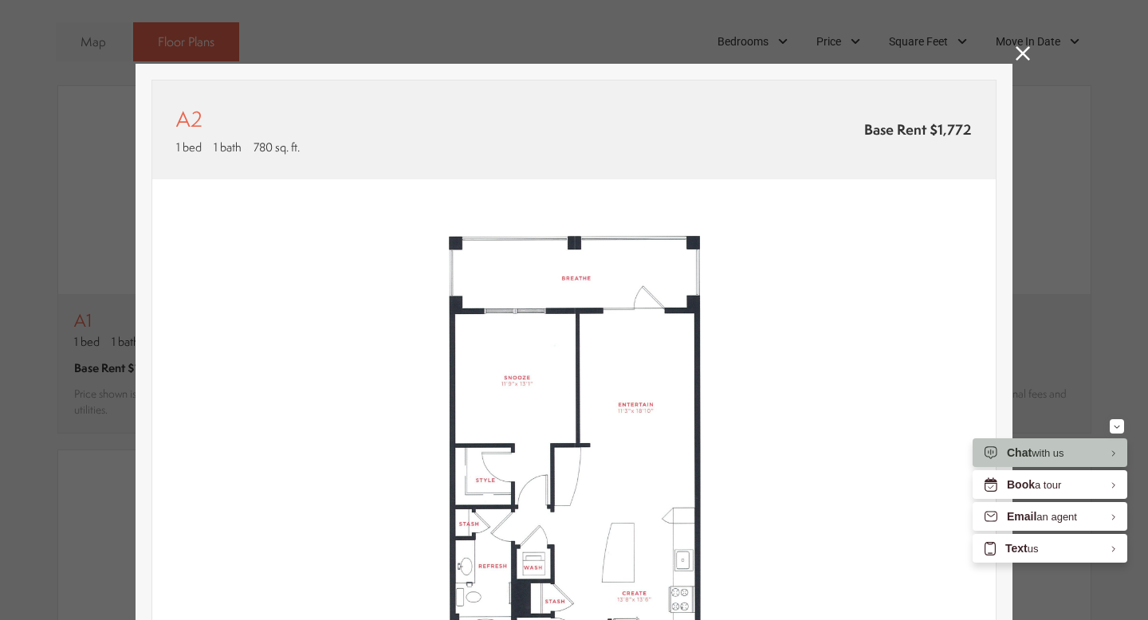
click at [1026, 51] on icon at bounding box center [1023, 53] width 14 height 14
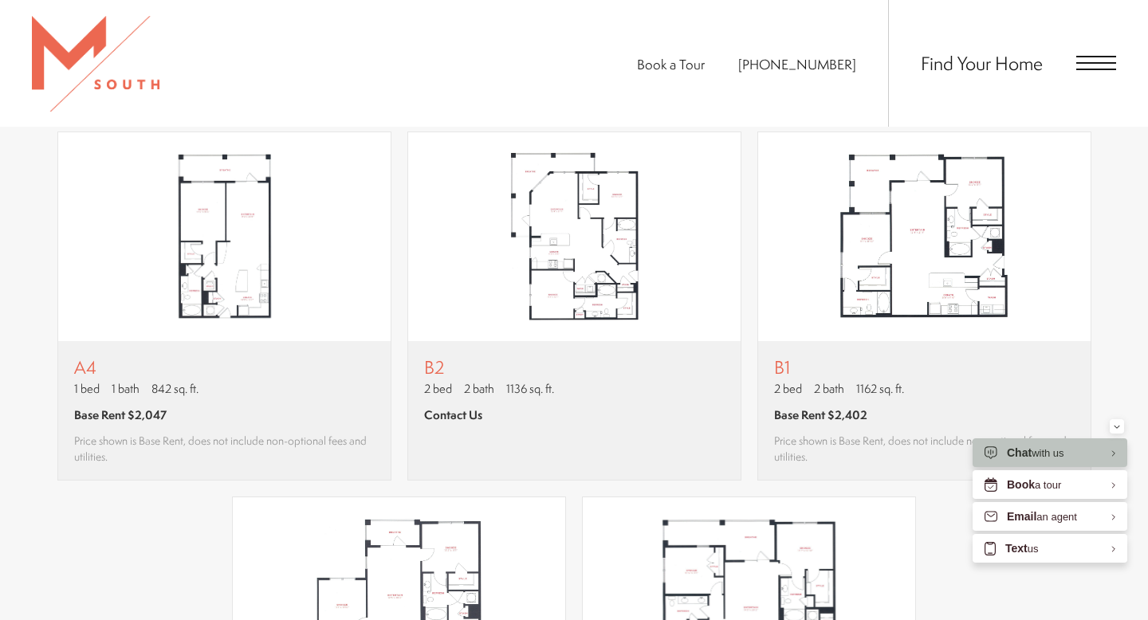
scroll to position [1447, 0]
click at [268, 262] on img "View floor plan A4" at bounding box center [224, 236] width 332 height 209
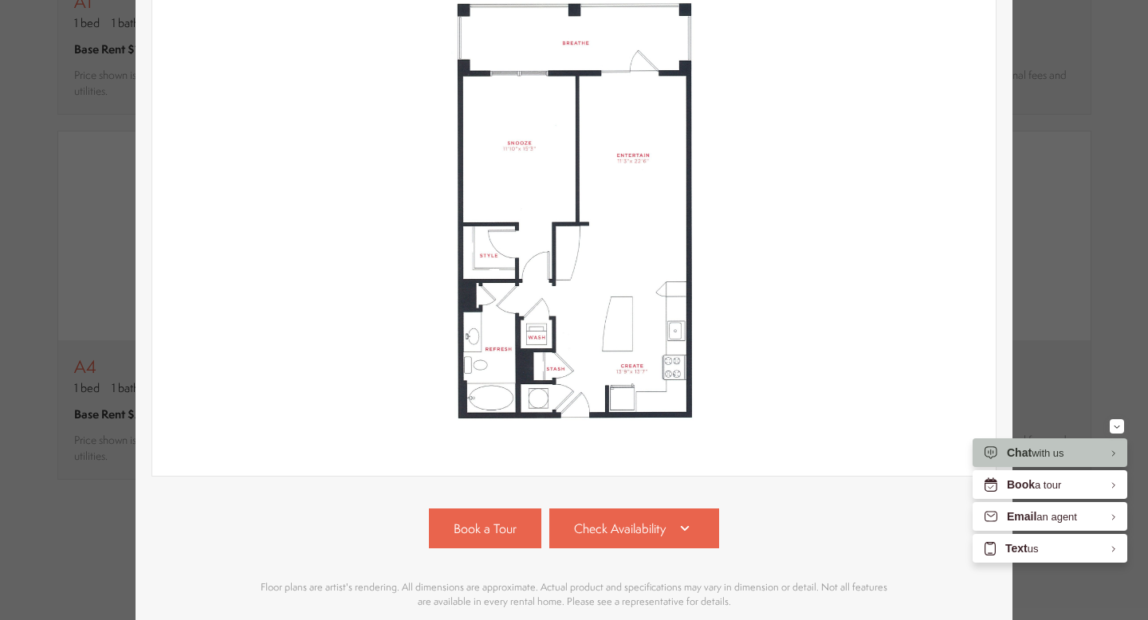
scroll to position [316, 0]
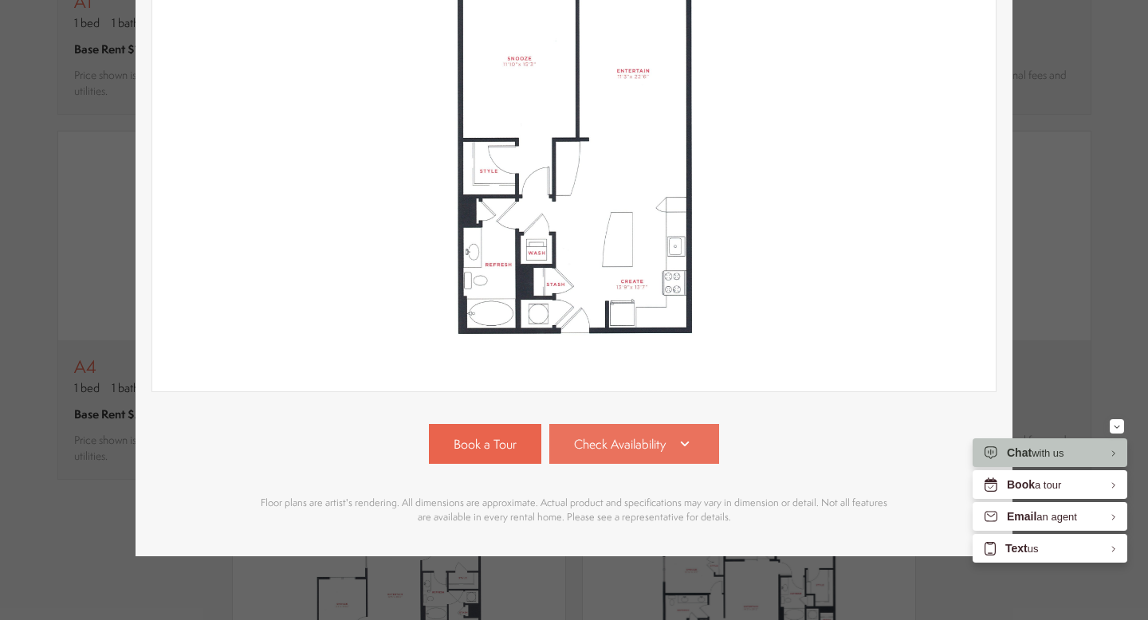
click at [686, 450] on icon at bounding box center [684, 443] width 19 height 19
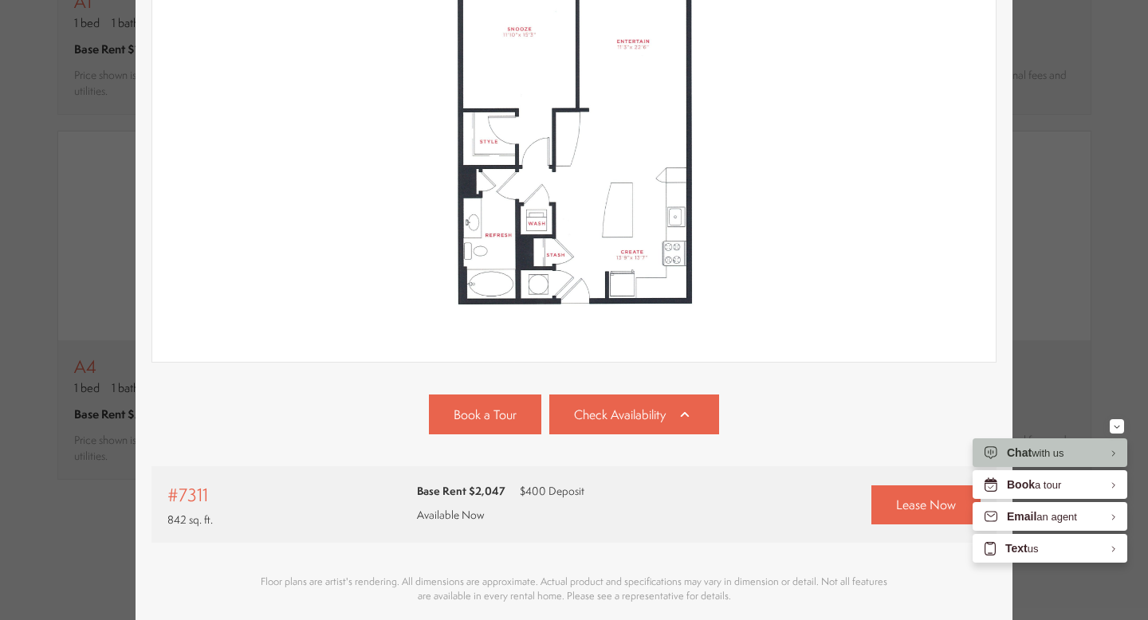
scroll to position [360, 0]
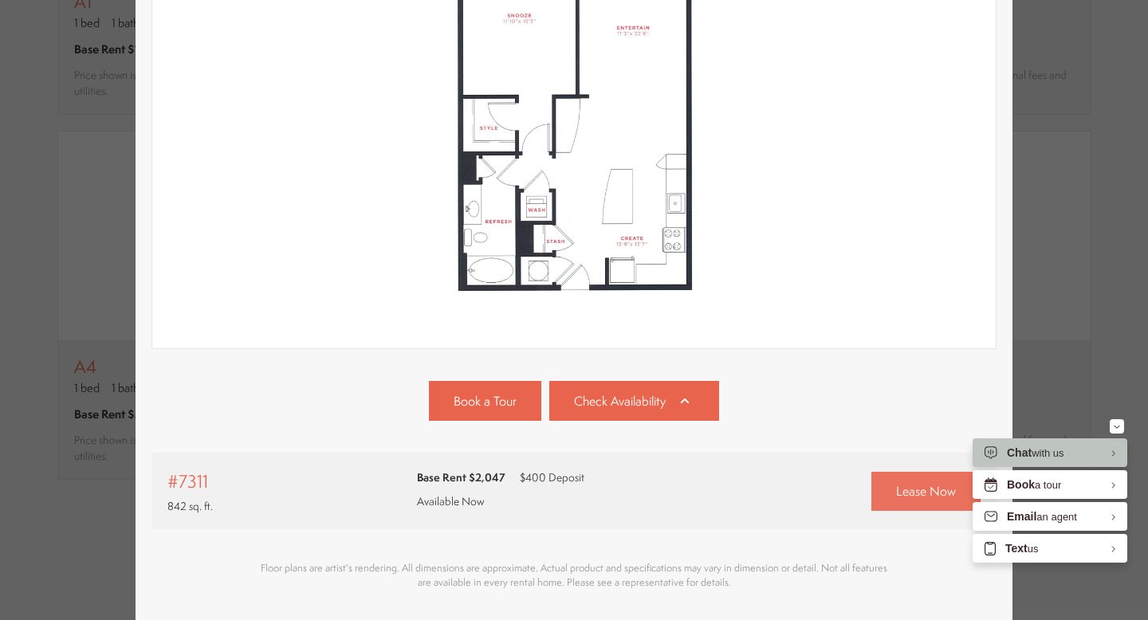
click at [923, 489] on span "Lease Now" at bounding box center [926, 491] width 60 height 18
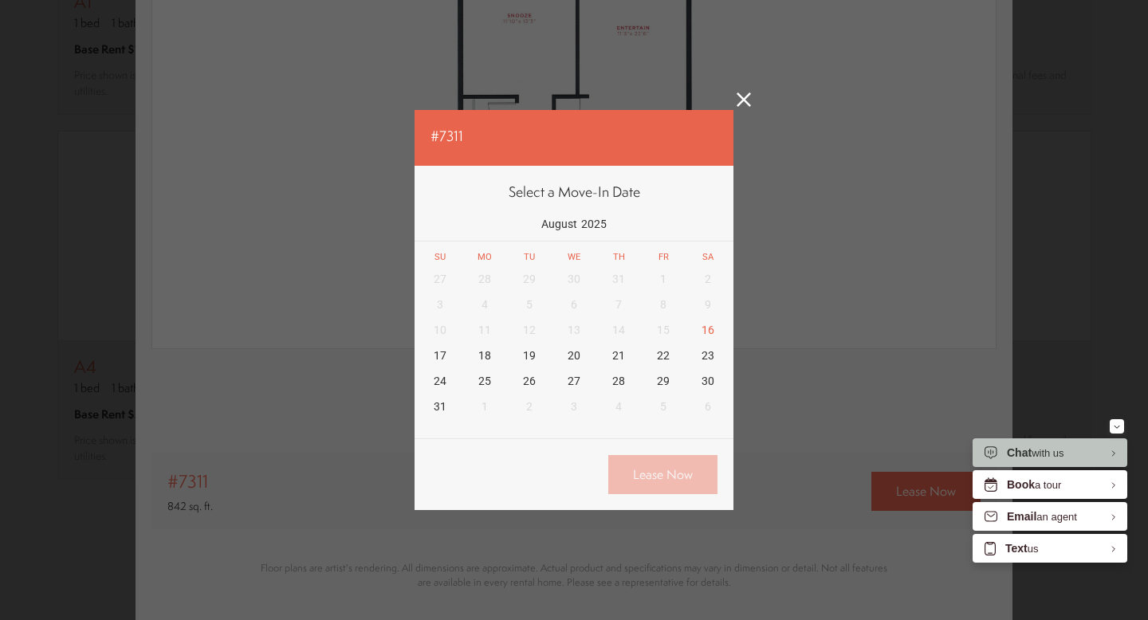
click at [744, 106] on icon at bounding box center [744, 99] width 14 height 14
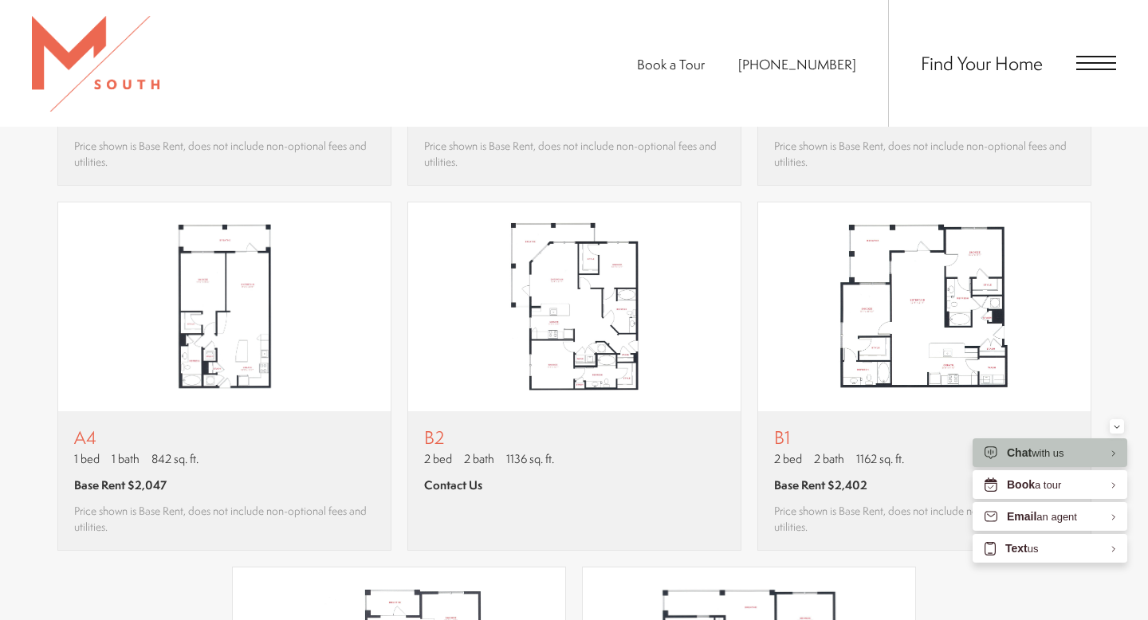
scroll to position [1362, 0]
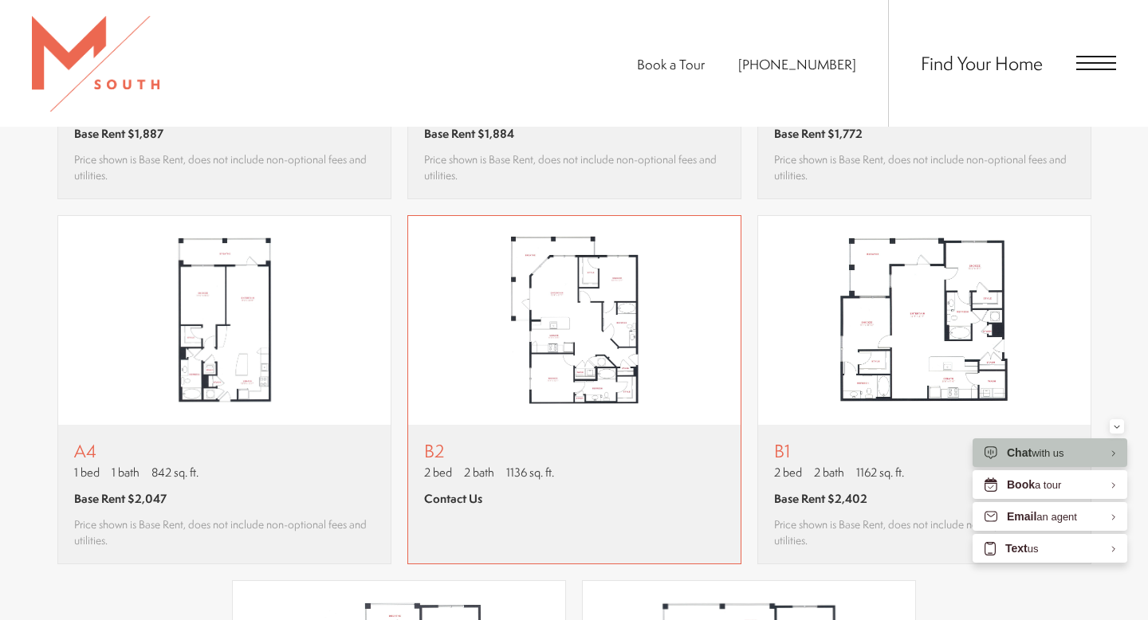
click at [600, 346] on img "View floor plan B2" at bounding box center [574, 320] width 332 height 209
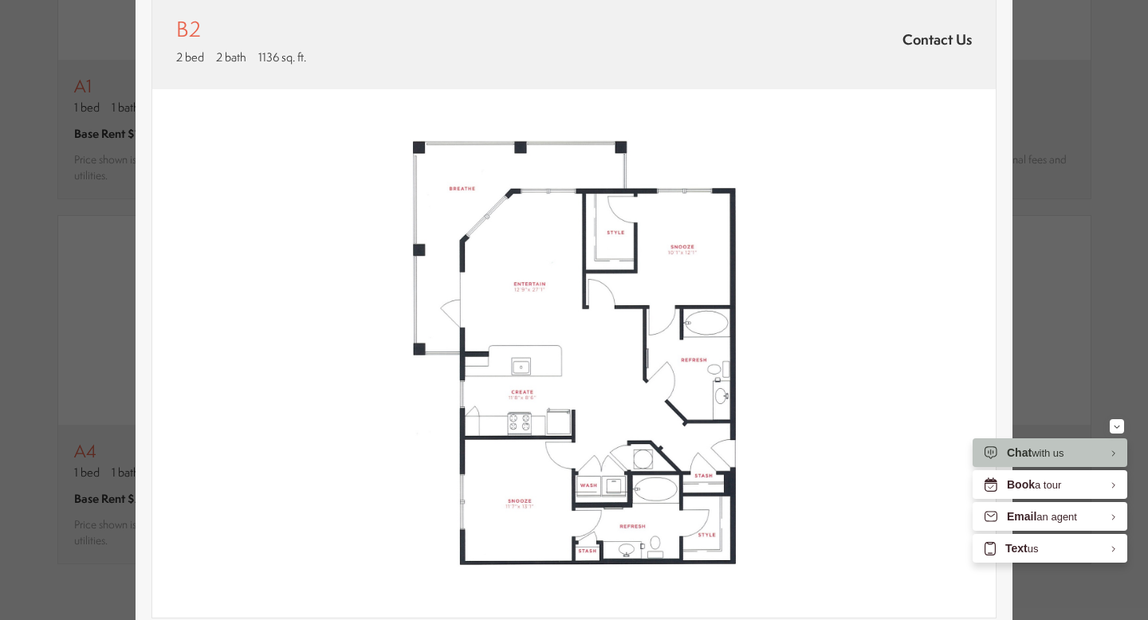
scroll to position [118, 0]
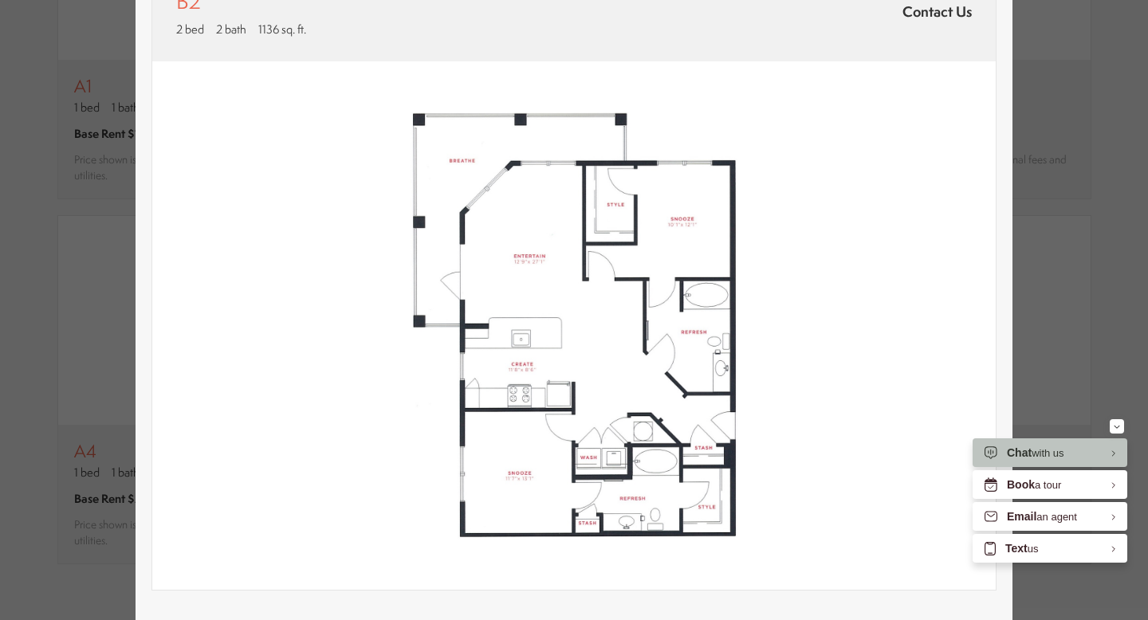
click at [898, 271] on img at bounding box center [573, 325] width 843 height 529
click at [1091, 140] on div "B2 2 bed 2 bath 1136 sq. ft. Contact Us 2D 3D" at bounding box center [574, 310] width 1148 height 620
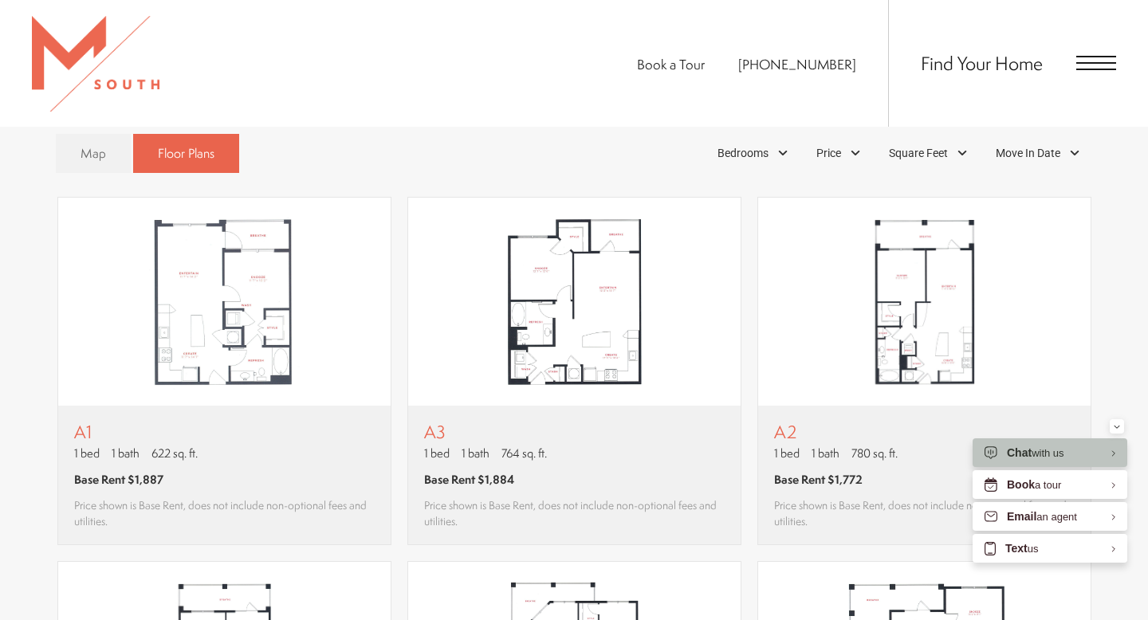
scroll to position [984, 0]
